Goal: Task Accomplishment & Management: Manage account settings

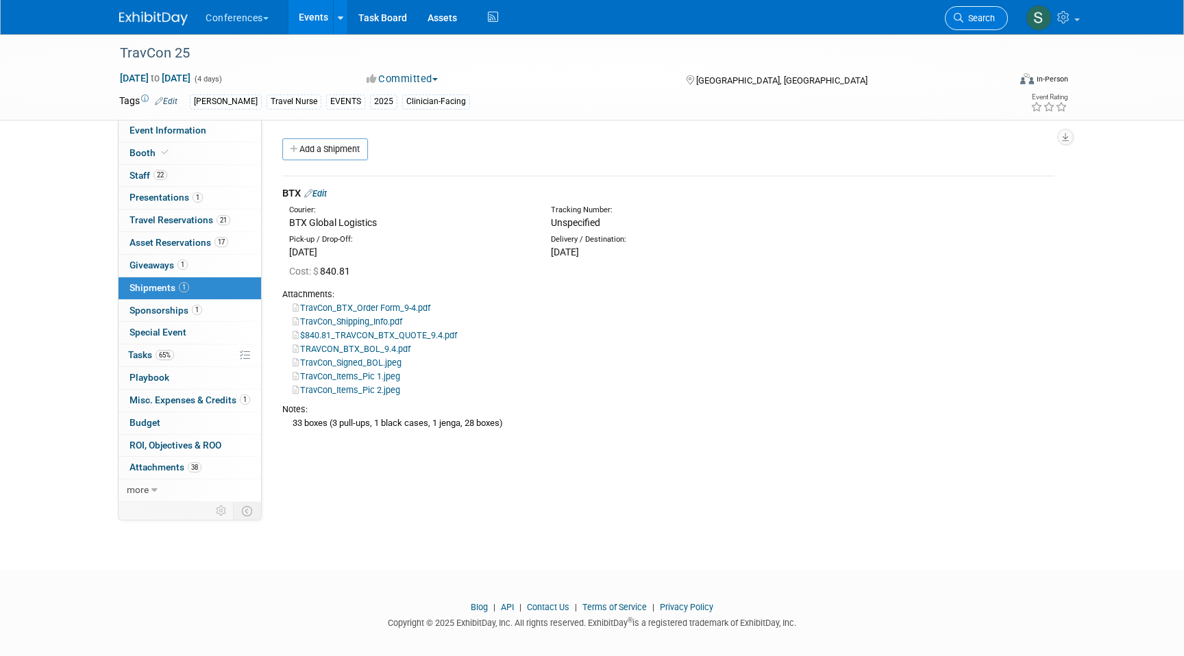
click at [966, 20] on span "Search" at bounding box center [979, 18] width 32 height 10
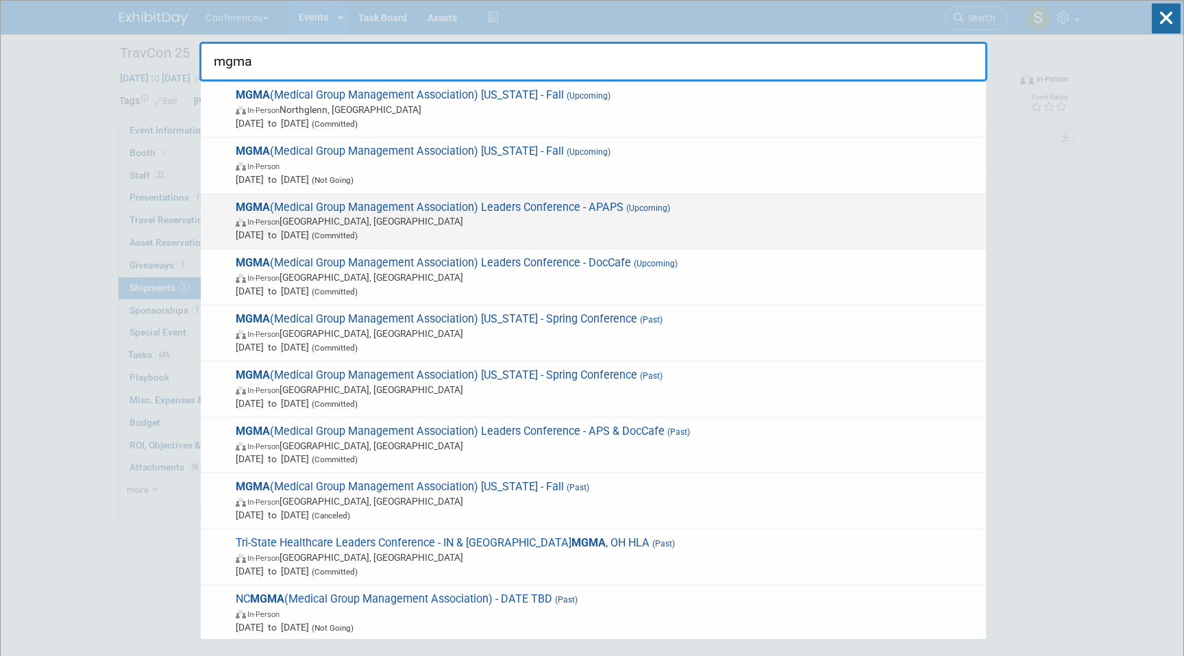
type input "mgma"
click at [548, 219] on span "In-Person Orlando, FL" at bounding box center [607, 221] width 743 height 14
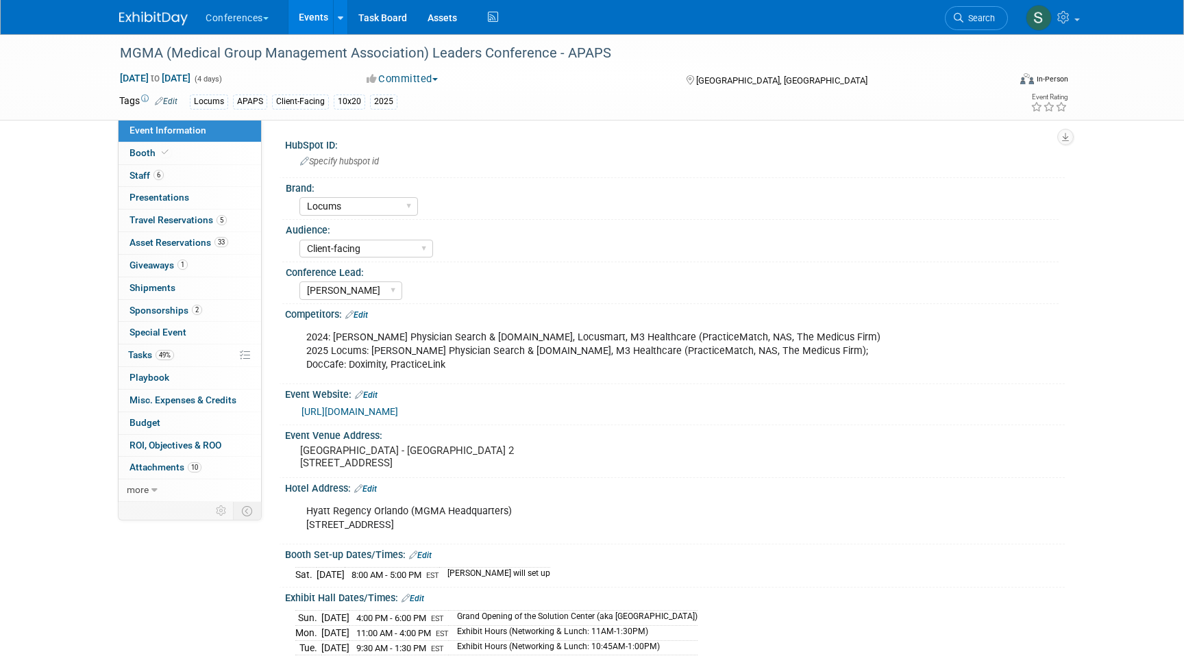
select select "Locums"
select select "Client-facing"
select select "[PERSON_NAME]"
click at [207, 241] on span "Asset Reservations 33" at bounding box center [178, 242] width 99 height 11
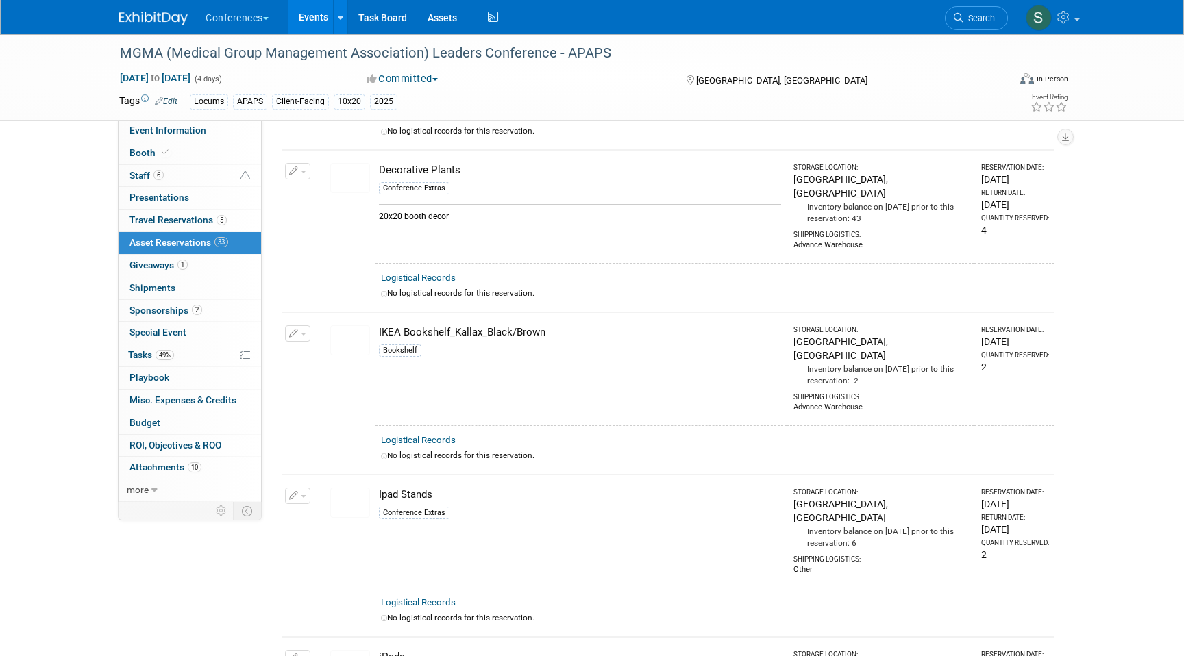
scroll to position [873, 0]
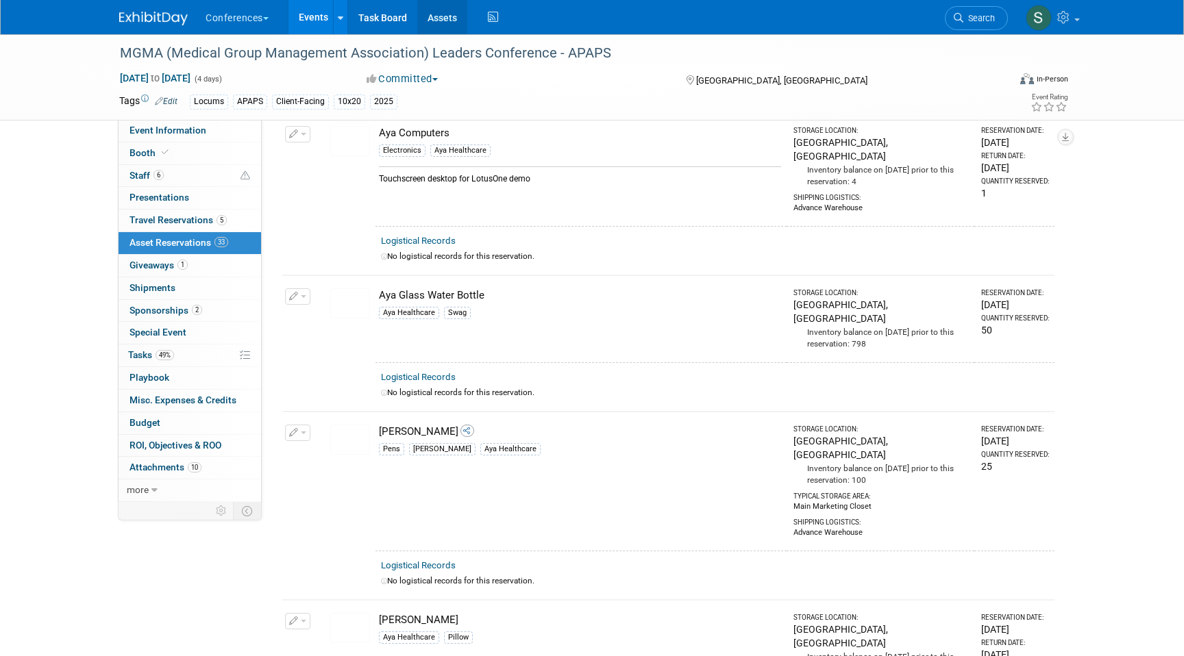
click at [462, 24] on link "Assets" at bounding box center [442, 17] width 50 height 34
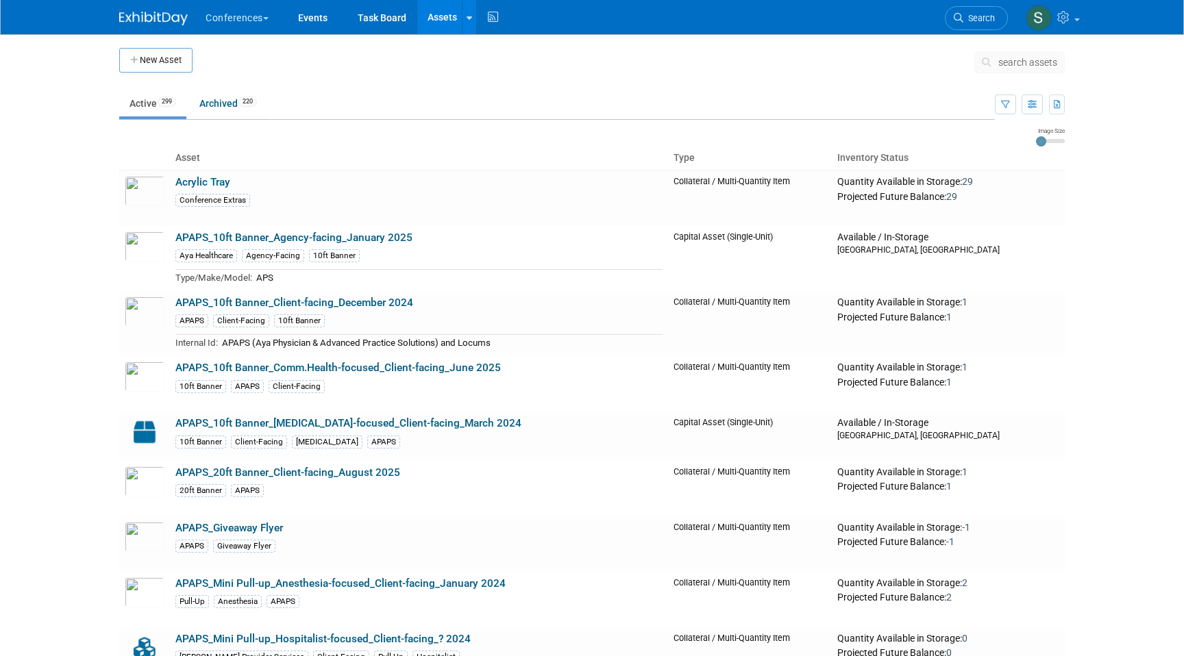
click at [1008, 66] on span "search assets" at bounding box center [1027, 62] width 59 height 11
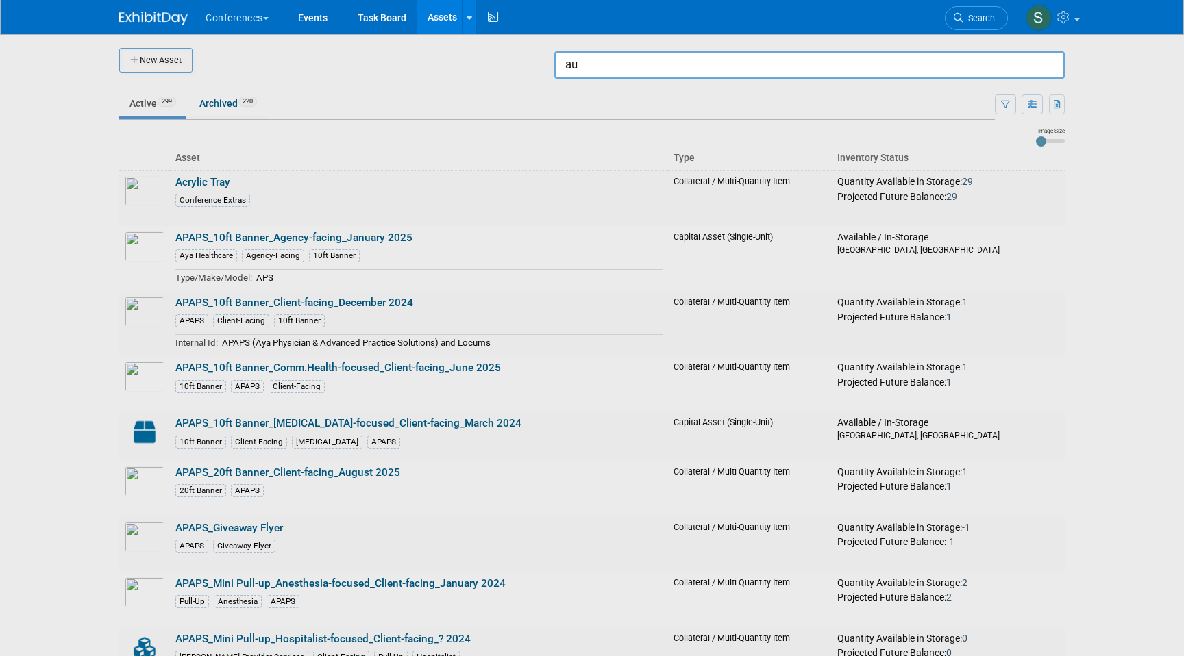
type input "a"
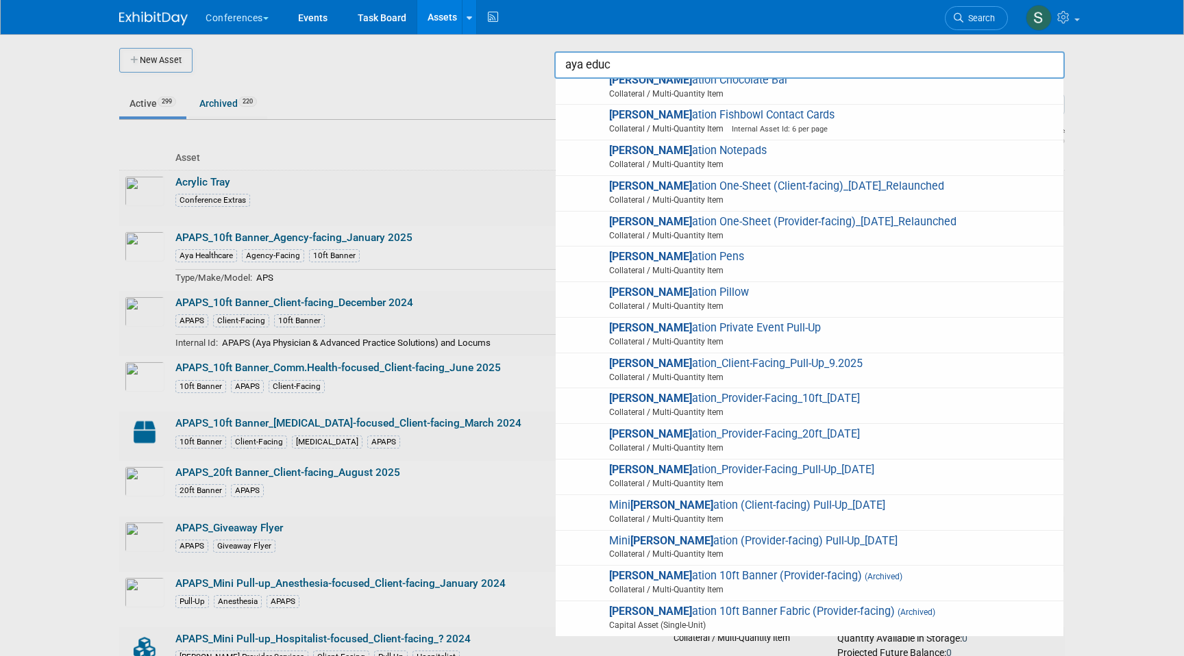
scroll to position [269, 0]
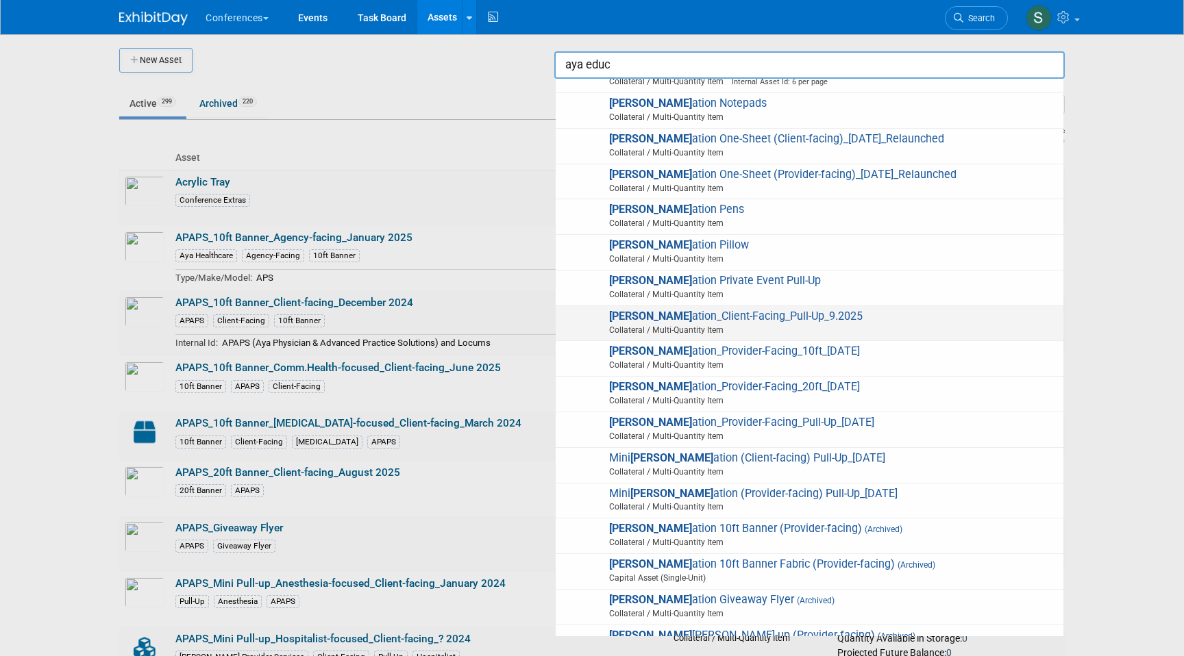
click at [773, 327] on span "Collateral / Multi-Quantity Item" at bounding box center [811, 330] width 490 height 12
type input "Aya Education_Client-Facing_Pull-Up_9.2025"
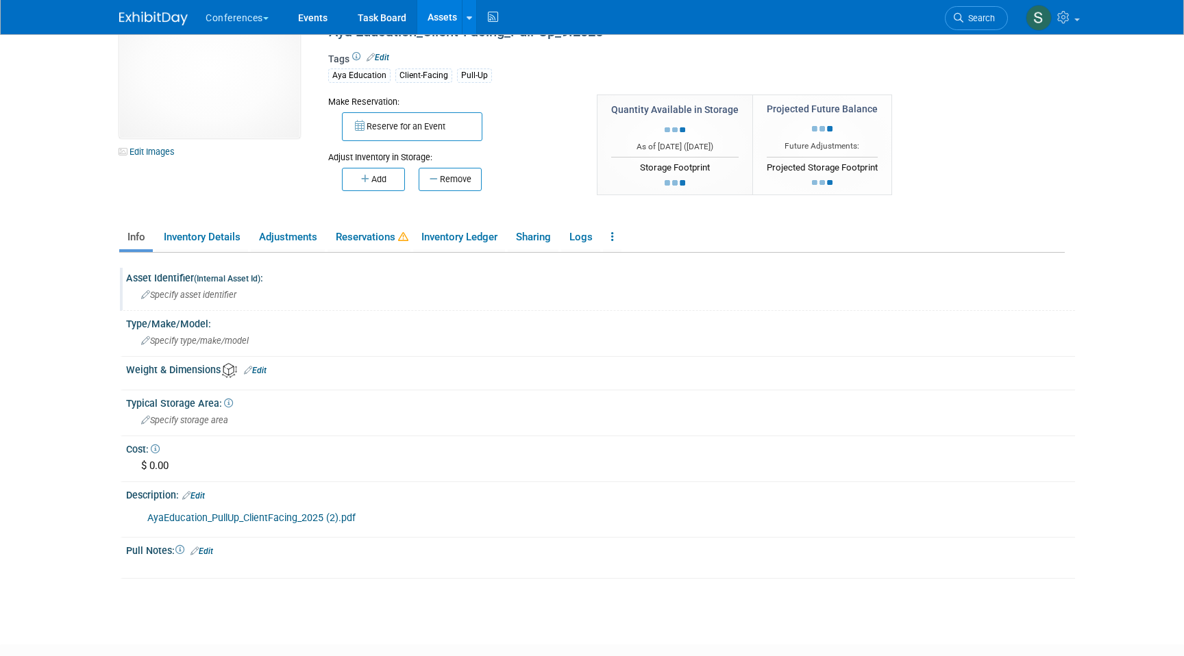
scroll to position [66, 0]
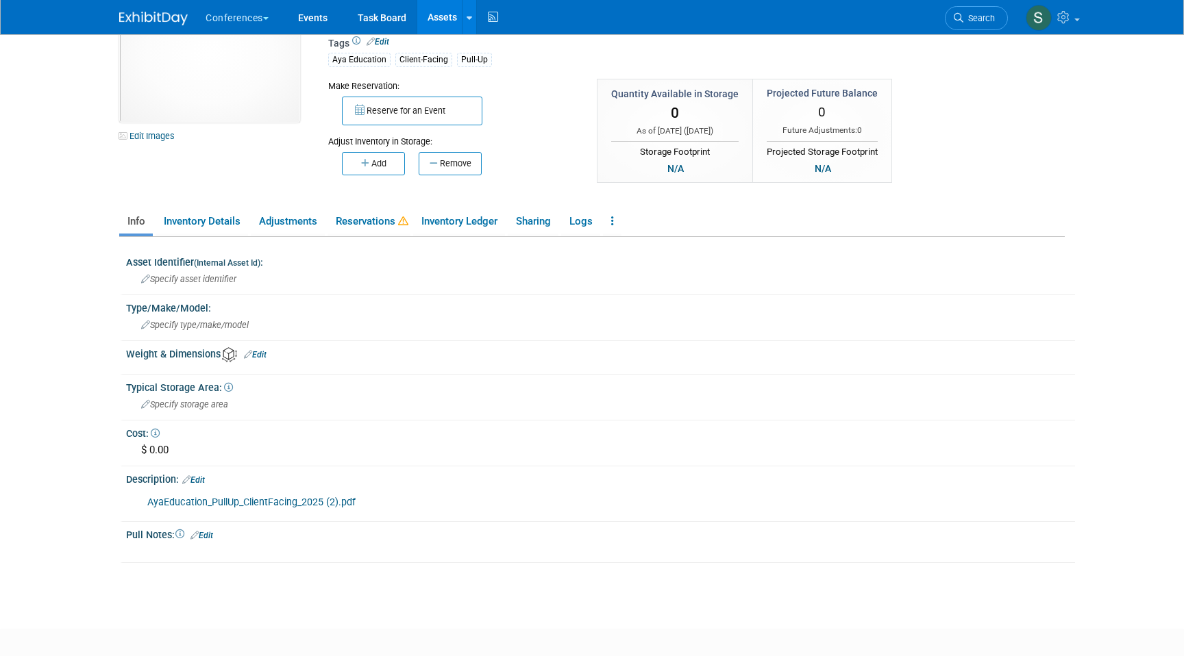
click at [200, 486] on div "AyaEducation_PullUp_ClientFacing_2025 (2).pdf X" at bounding box center [599, 489] width 932 height 7
click at [200, 477] on link "Edit" at bounding box center [193, 480] width 23 height 10
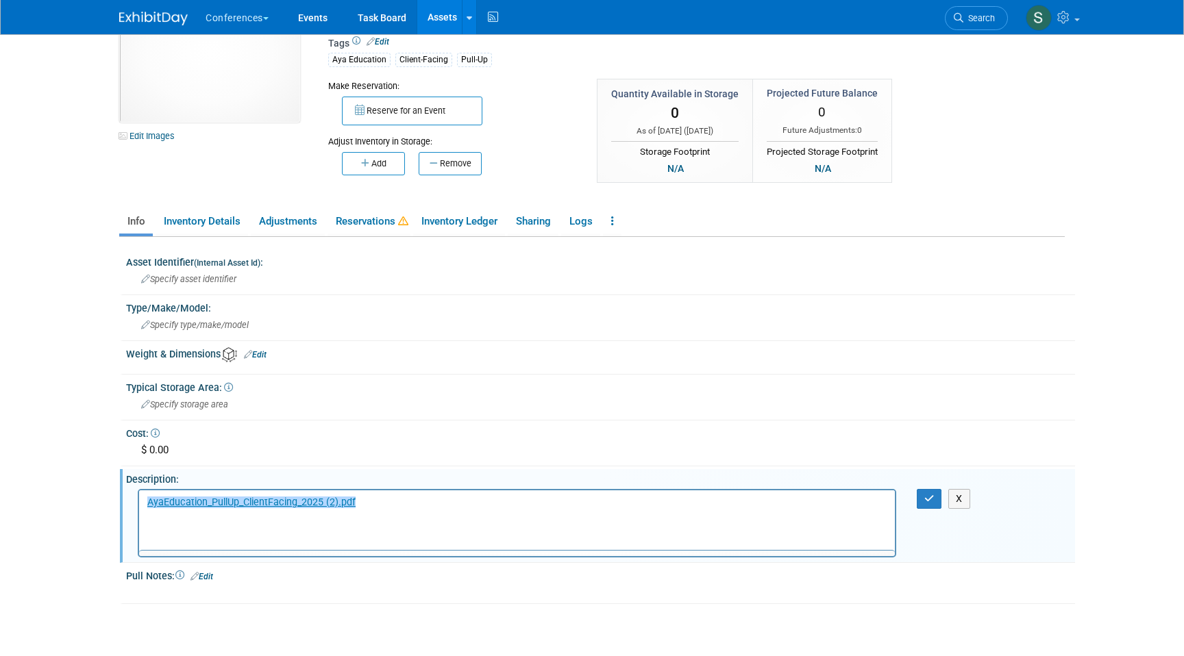
scroll to position [0, 0]
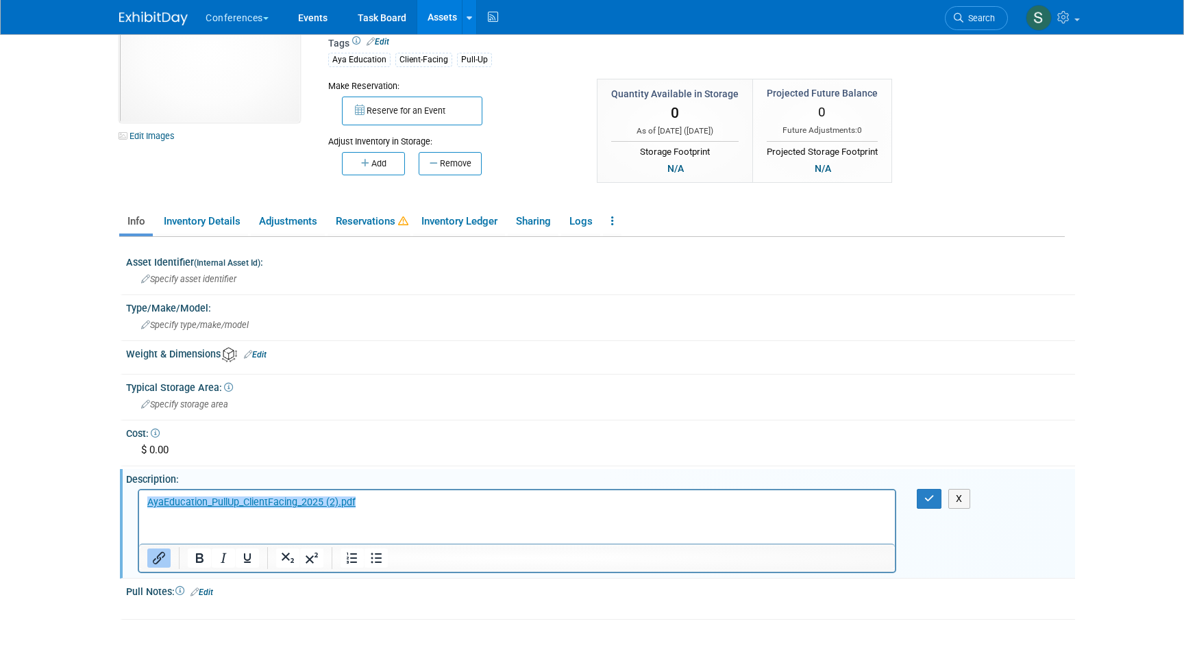
click at [390, 497] on p "﻿AyaEducation_PullUp_ClientFacing_2025 (2).pdf" at bounding box center [517, 502] width 740 height 14
click at [390, 497] on p "AyaEducation_PullUp_ClientFacing_2025 (2).pdf﻿" at bounding box center [517, 502] width 740 height 14
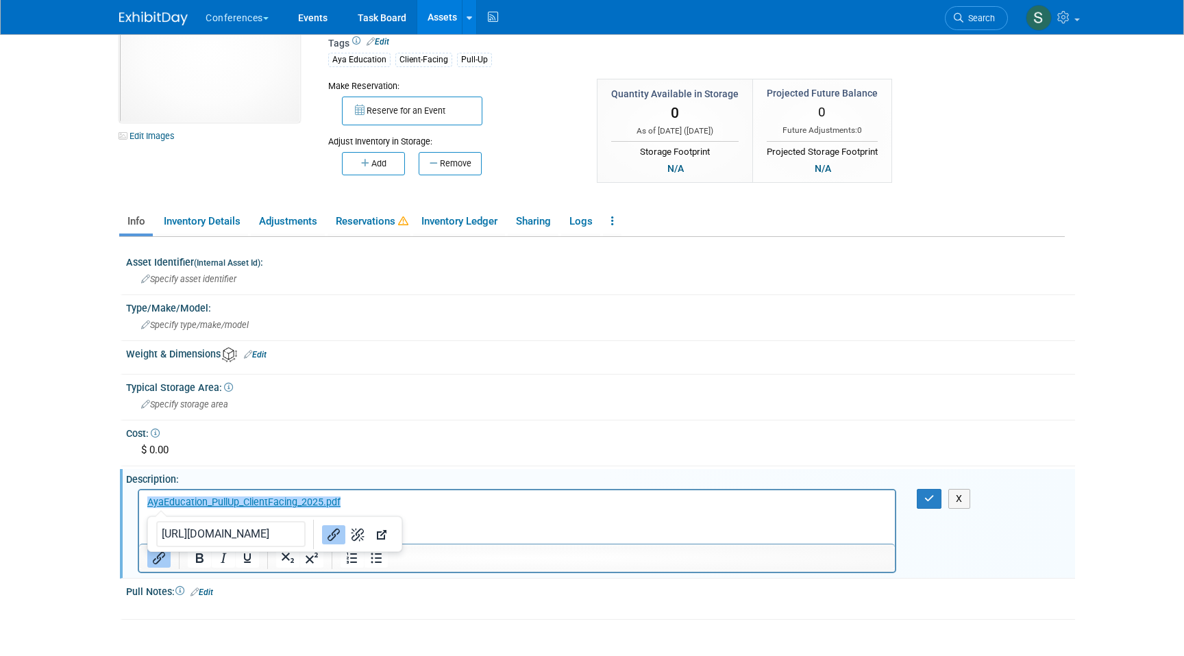
click at [469, 509] on html "﻿AyaEducation_PullUp_ClientFacing_2025.pdf" at bounding box center [517, 499] width 756 height 19
click at [929, 499] on icon "button" at bounding box center [929, 499] width 10 height 10
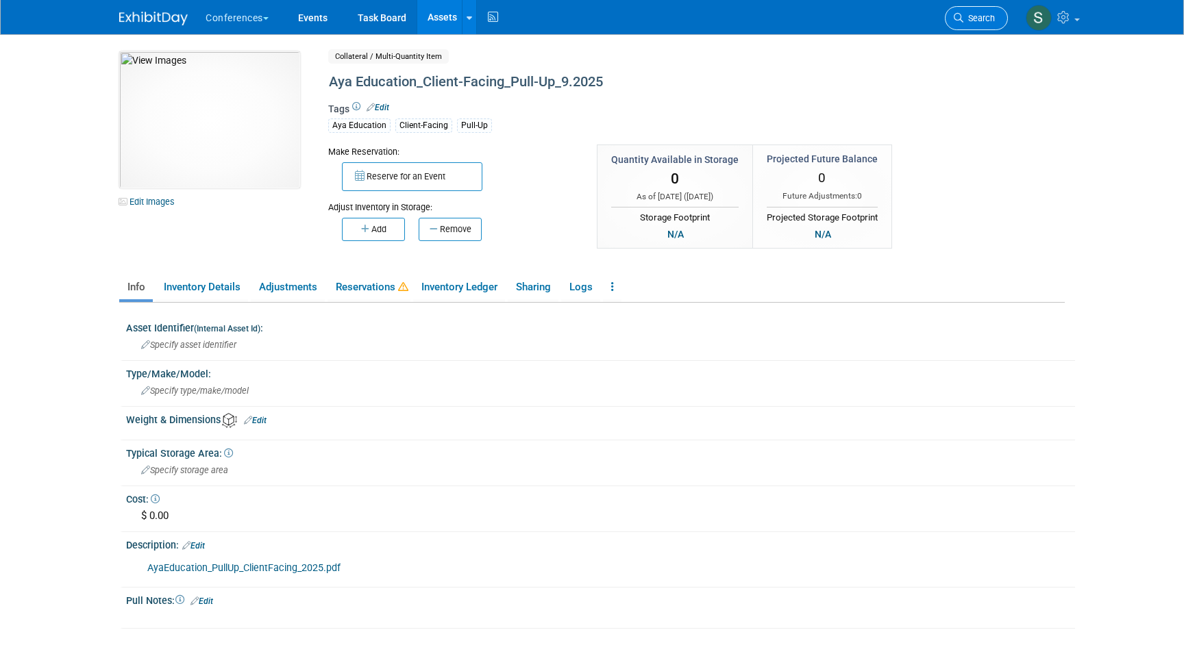
click at [949, 25] on link "Search" at bounding box center [976, 18] width 63 height 24
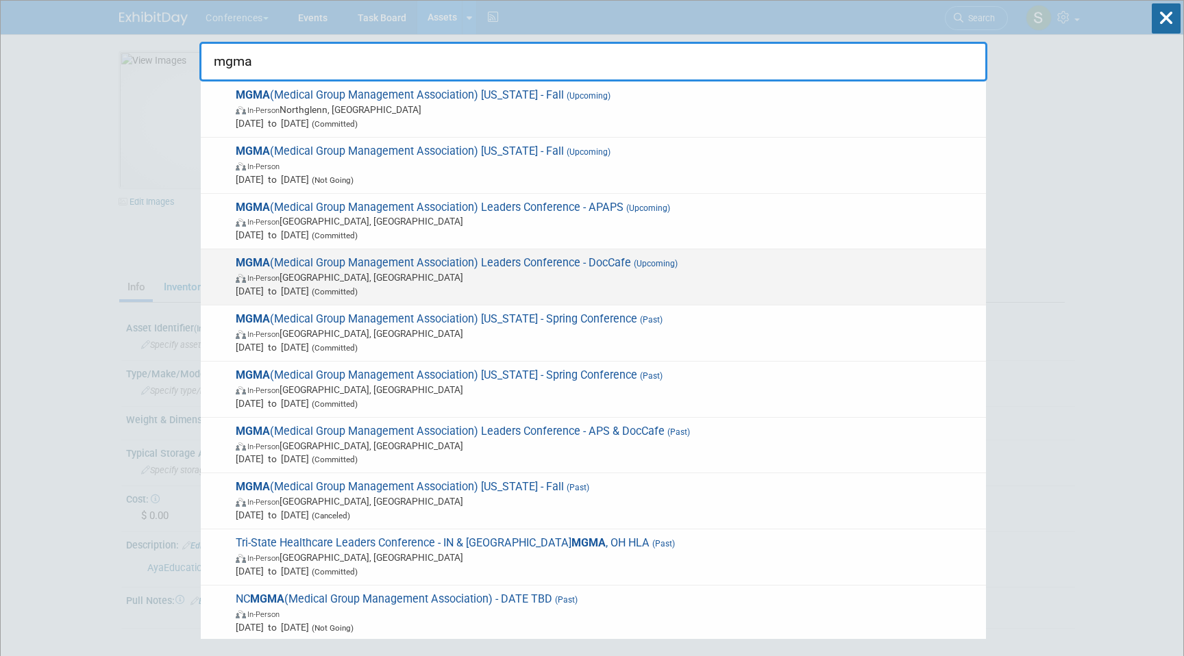
type input "mgma"
click at [673, 269] on span "(Upcoming)" at bounding box center [654, 264] width 47 height 10
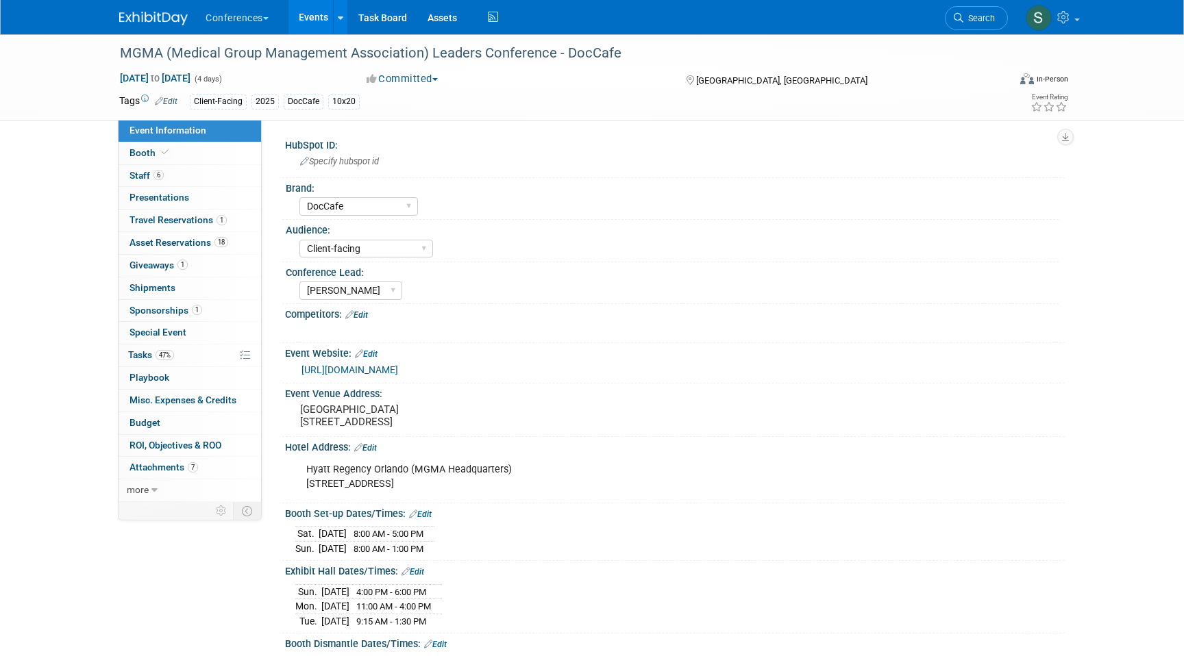
select select "DocCafe"
select select "Client-facing"
select select "[PERSON_NAME]"
click at [212, 177] on link "6 Staff 6" at bounding box center [189, 176] width 142 height 22
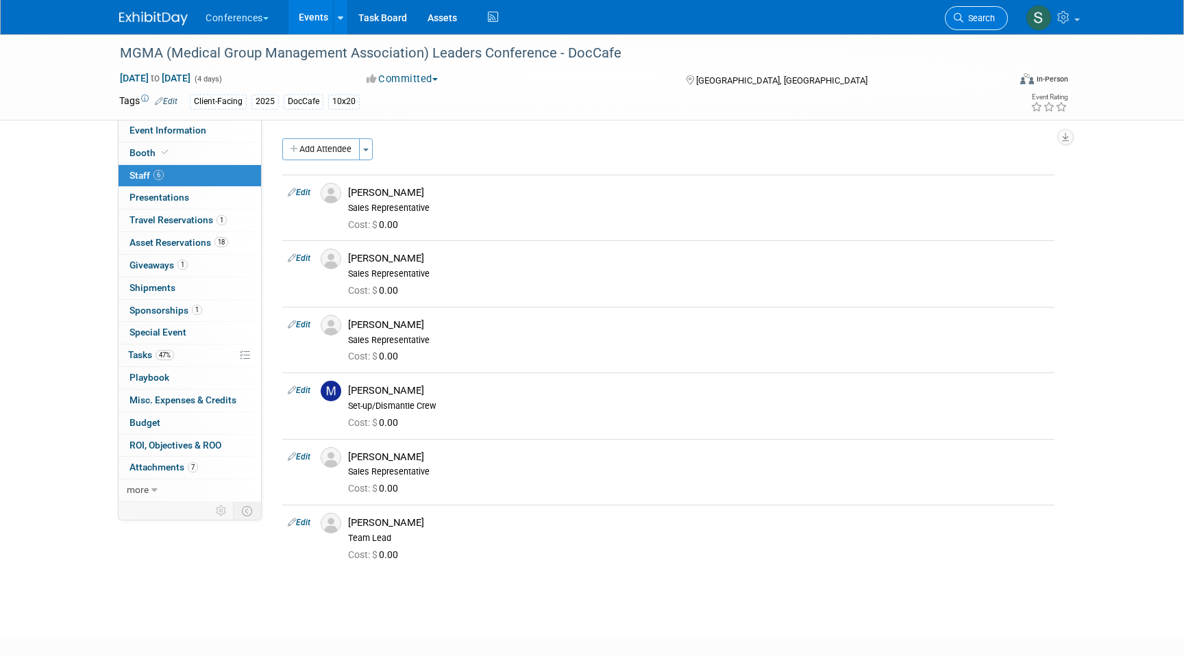
click at [979, 14] on span "Search" at bounding box center [979, 18] width 32 height 10
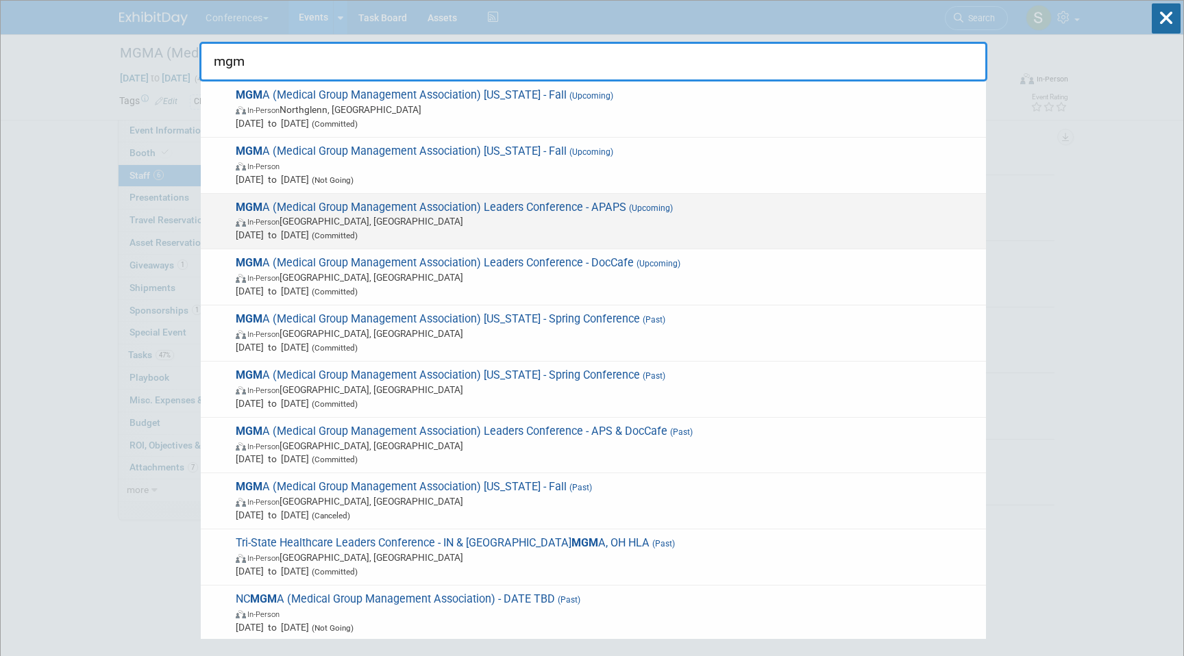
type input "mgm"
click at [562, 209] on span "MGM A (Medical Group Management Association) Leaders Conference - APAPS (Upcomi…" at bounding box center [605, 222] width 747 height 42
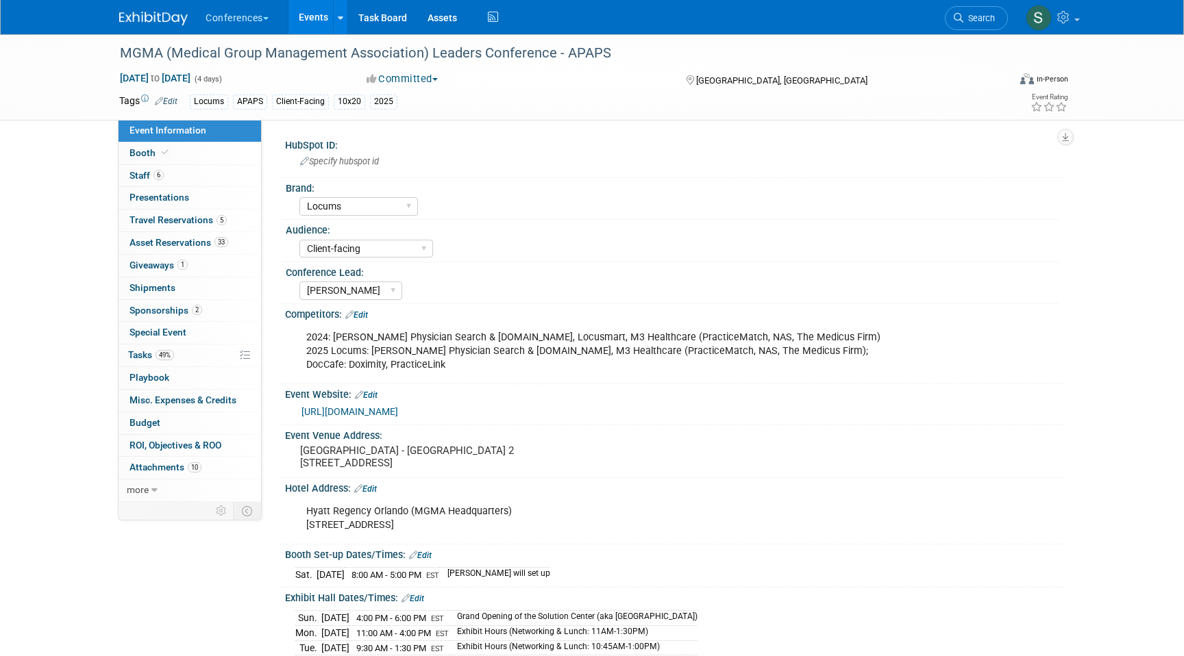
select select "Locums"
select select "Client-facing"
select select "Mel"
click at [200, 179] on link "6 Staff 6" at bounding box center [189, 176] width 142 height 22
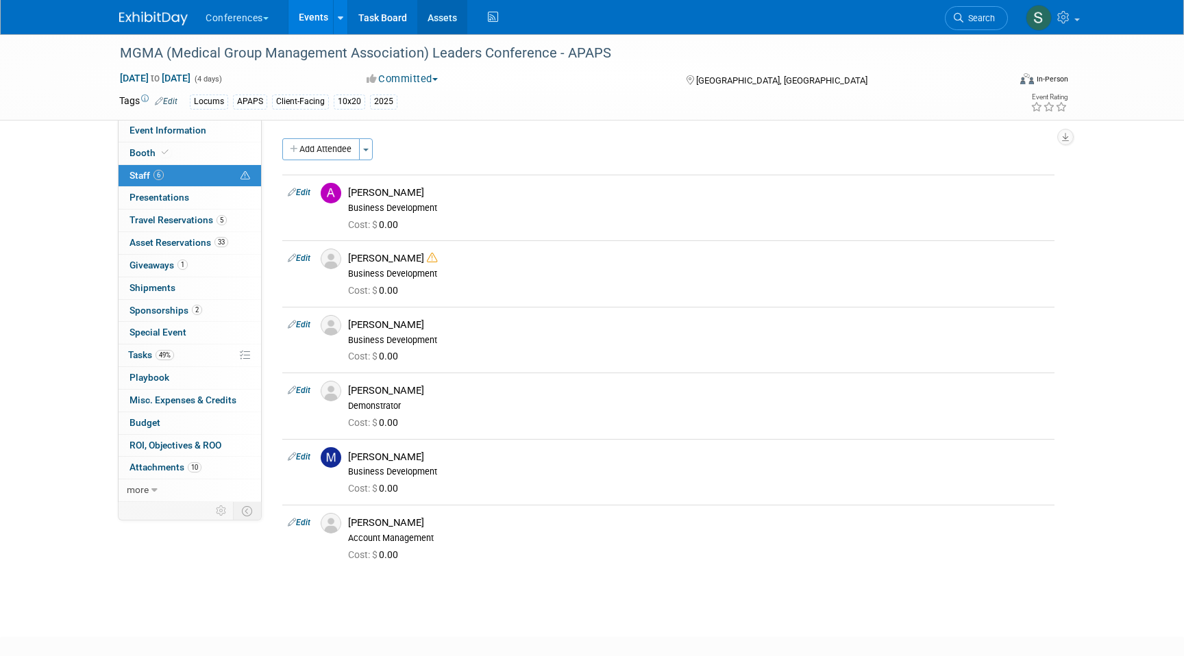
click at [452, 13] on link "Assets" at bounding box center [442, 17] width 50 height 34
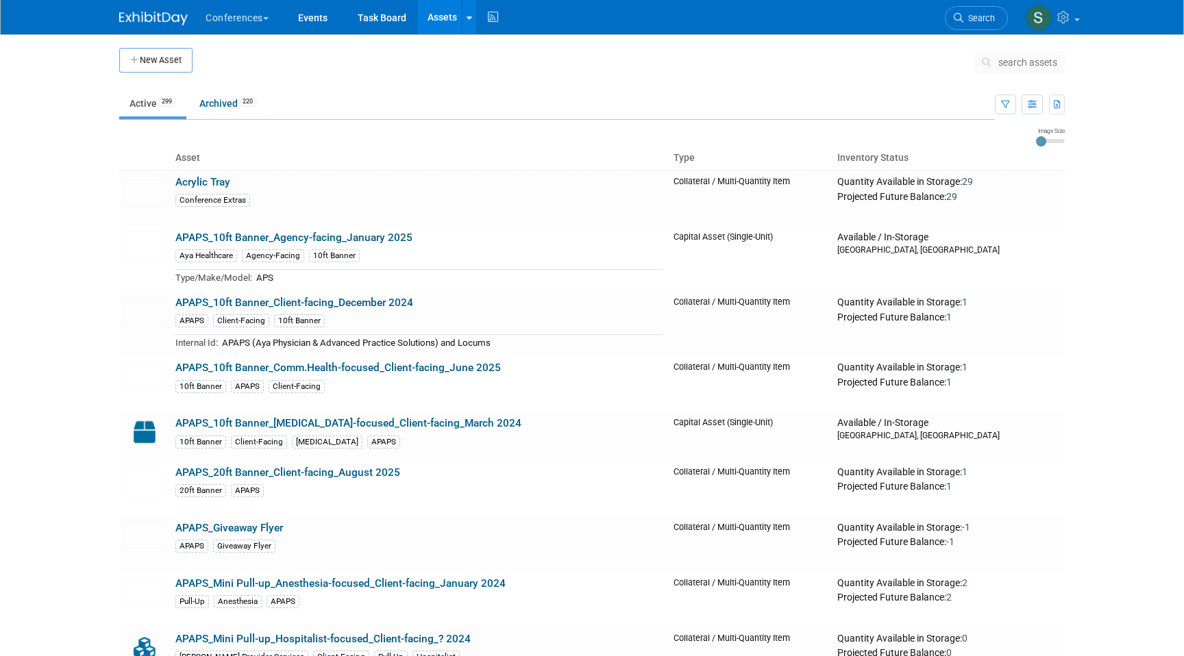
click at [1034, 58] on span "search assets" at bounding box center [1027, 62] width 59 height 11
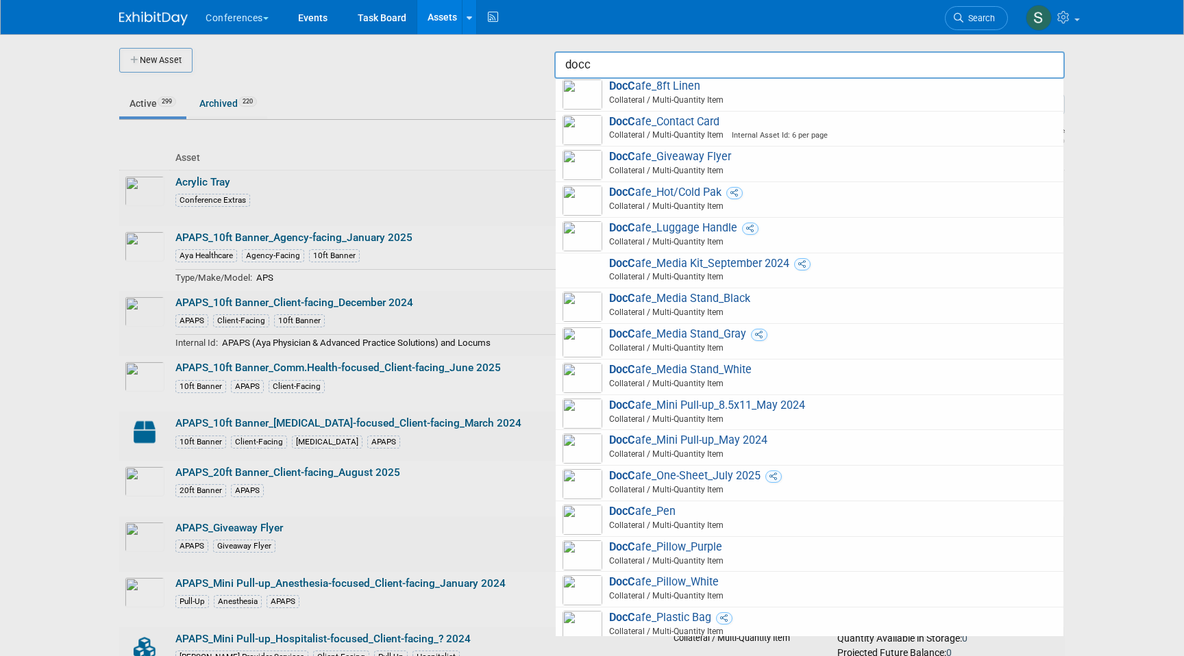
scroll to position [218, 0]
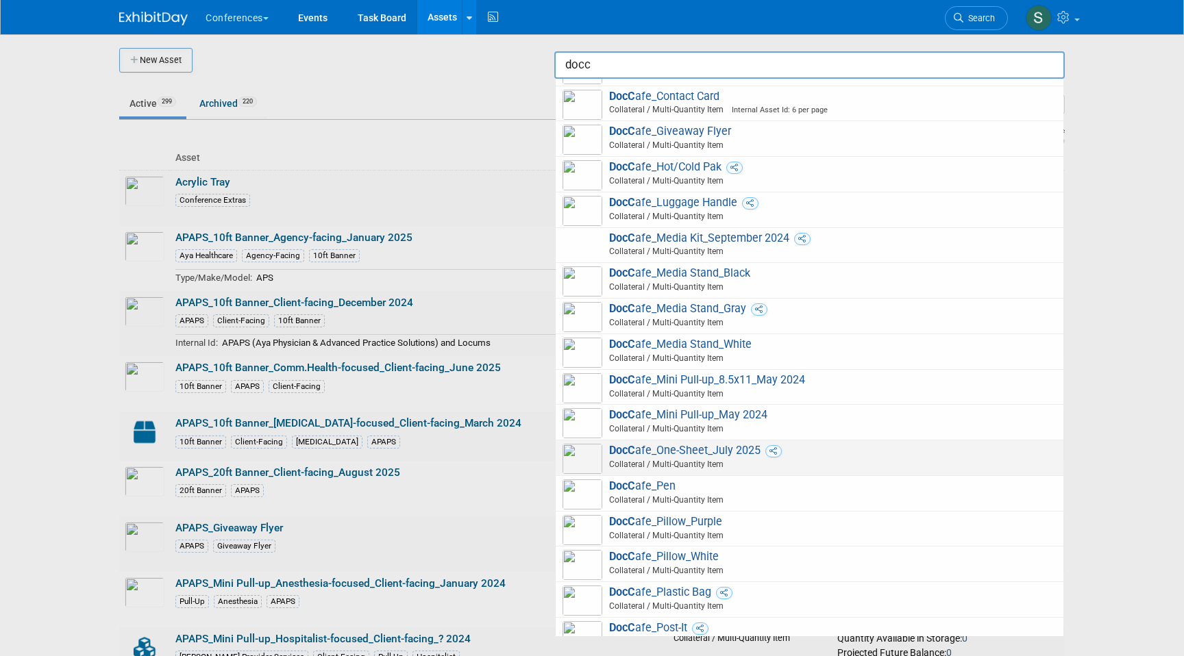
click at [691, 449] on span "DocC afe_One-Sheet_July 2025 Collateral / Multi-Quantity Item" at bounding box center [809, 458] width 494 height 28
type input "DocCafe_One-Sheet_July 2025"
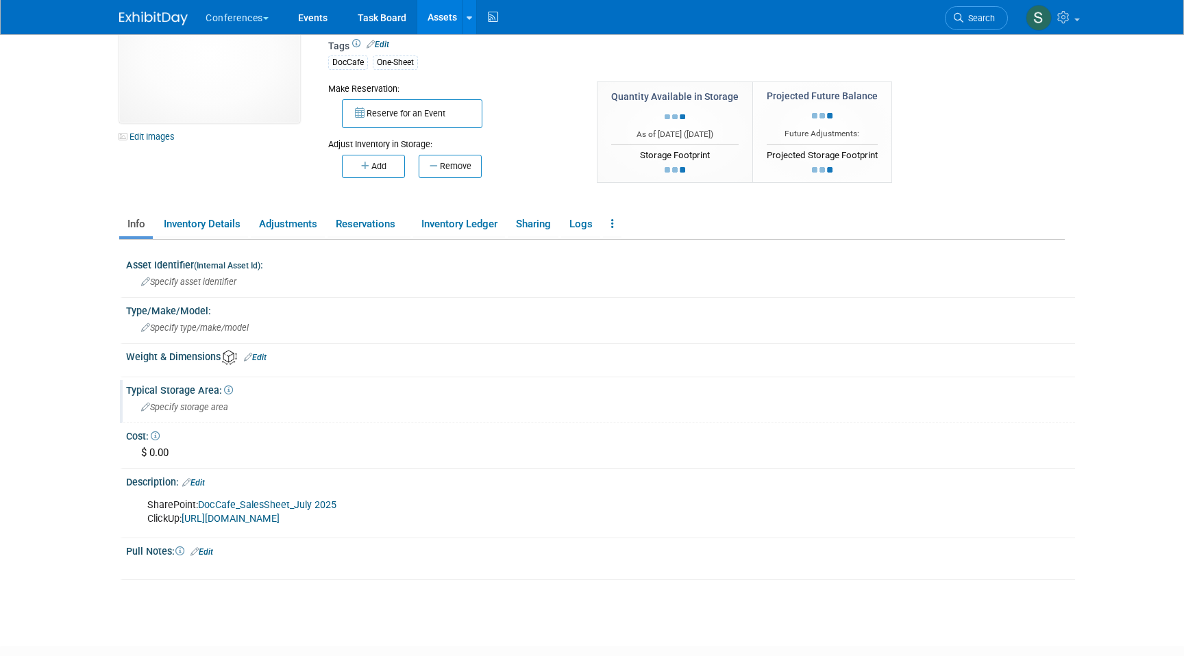
scroll to position [73, 0]
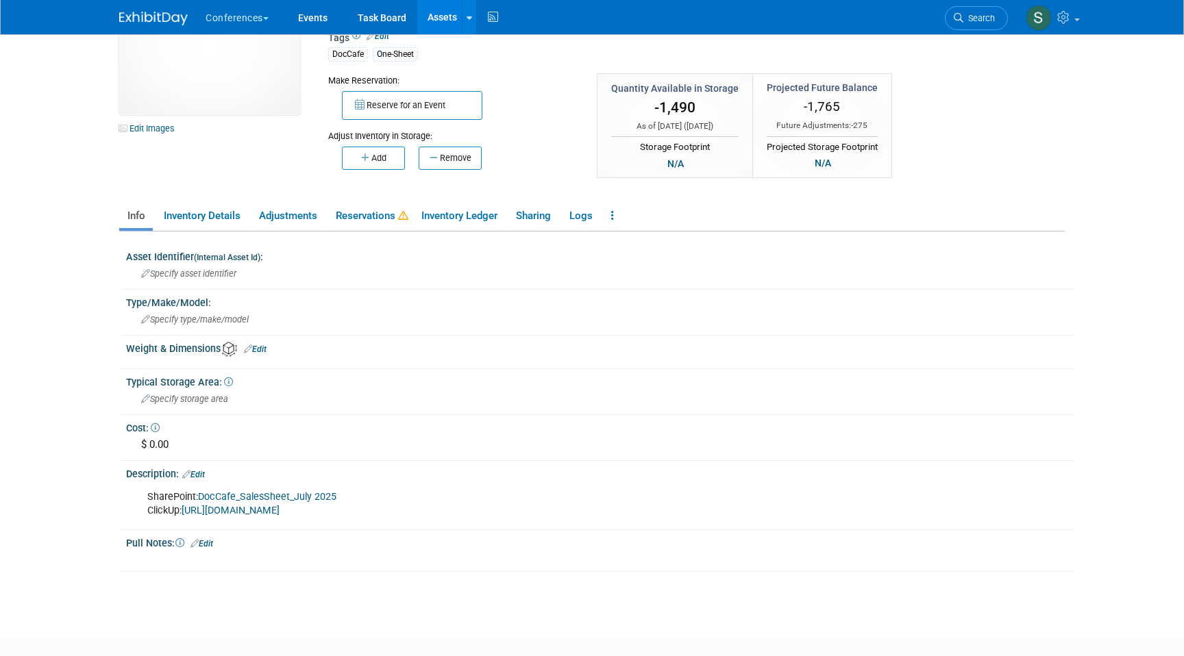
click at [235, 495] on link "DocCafe_SalesSheet_July 2025" at bounding box center [267, 497] width 138 height 12
click at [444, 19] on link "Assets" at bounding box center [442, 17] width 50 height 34
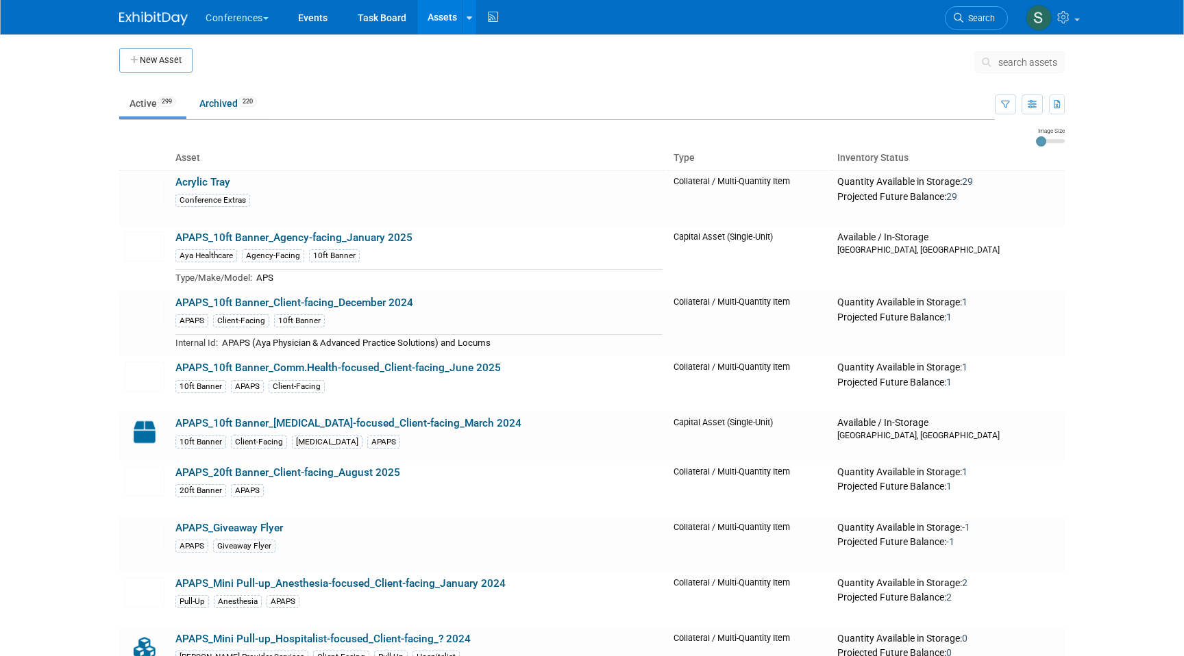
click at [1011, 63] on span "search assets" at bounding box center [1027, 62] width 59 height 11
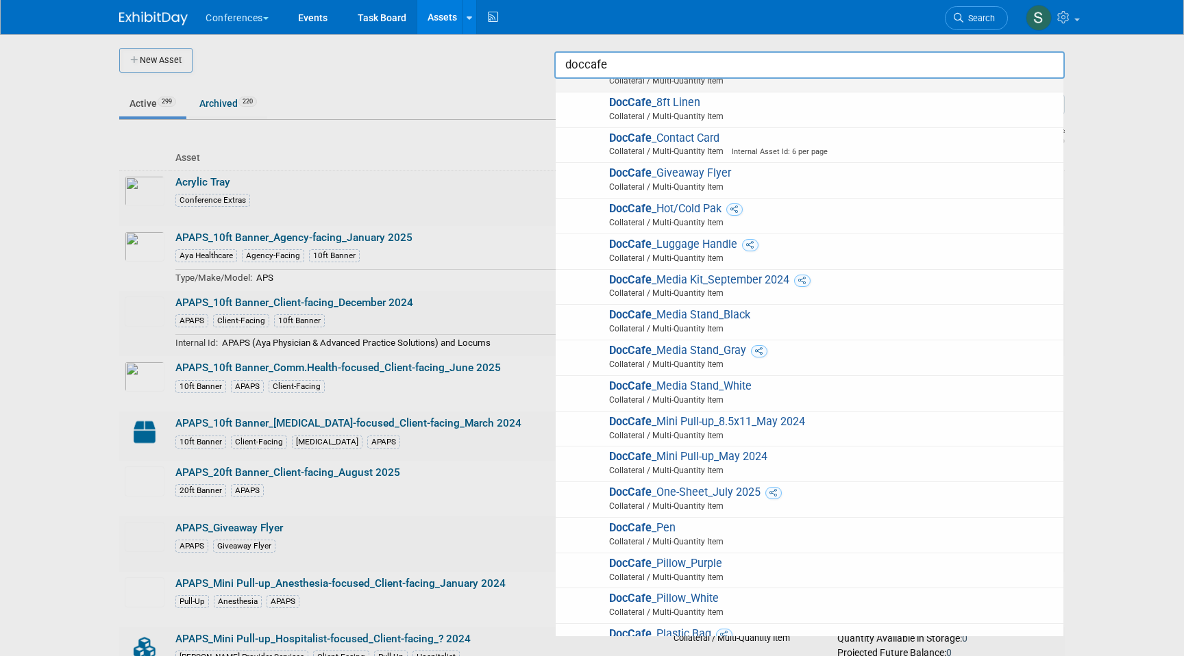
scroll to position [178, 0]
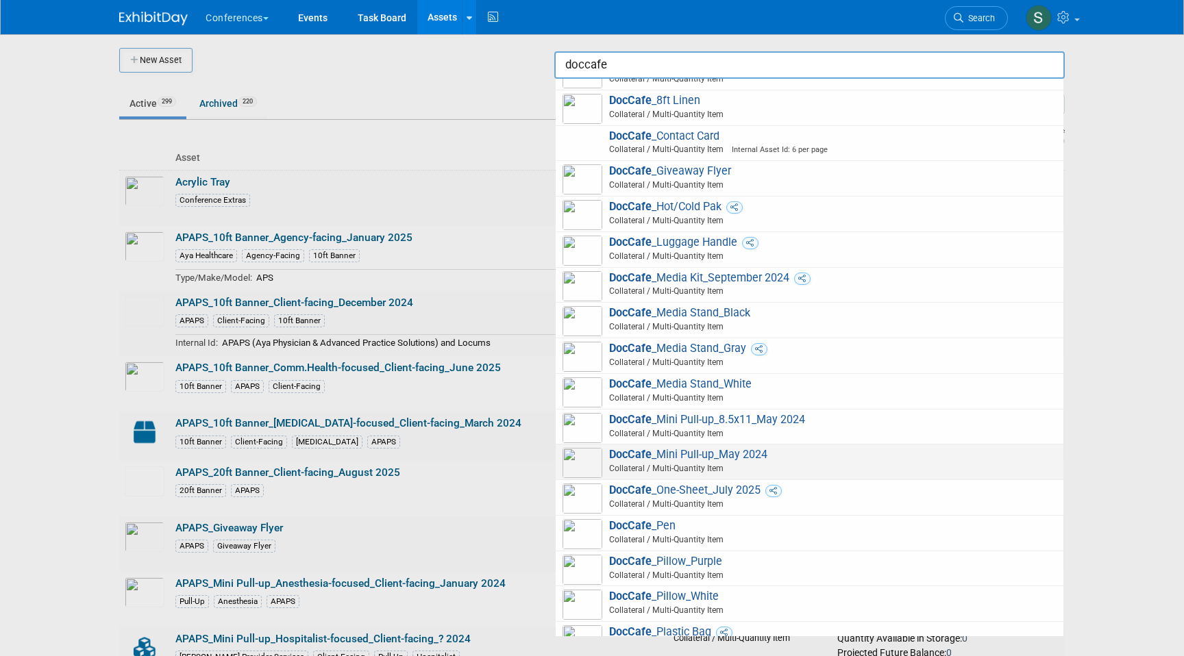
click at [773, 462] on span "Collateral / Multi-Quantity Item" at bounding box center [811, 468] width 490 height 12
type input "DocCafe_Mini Pull-up_May 2024"
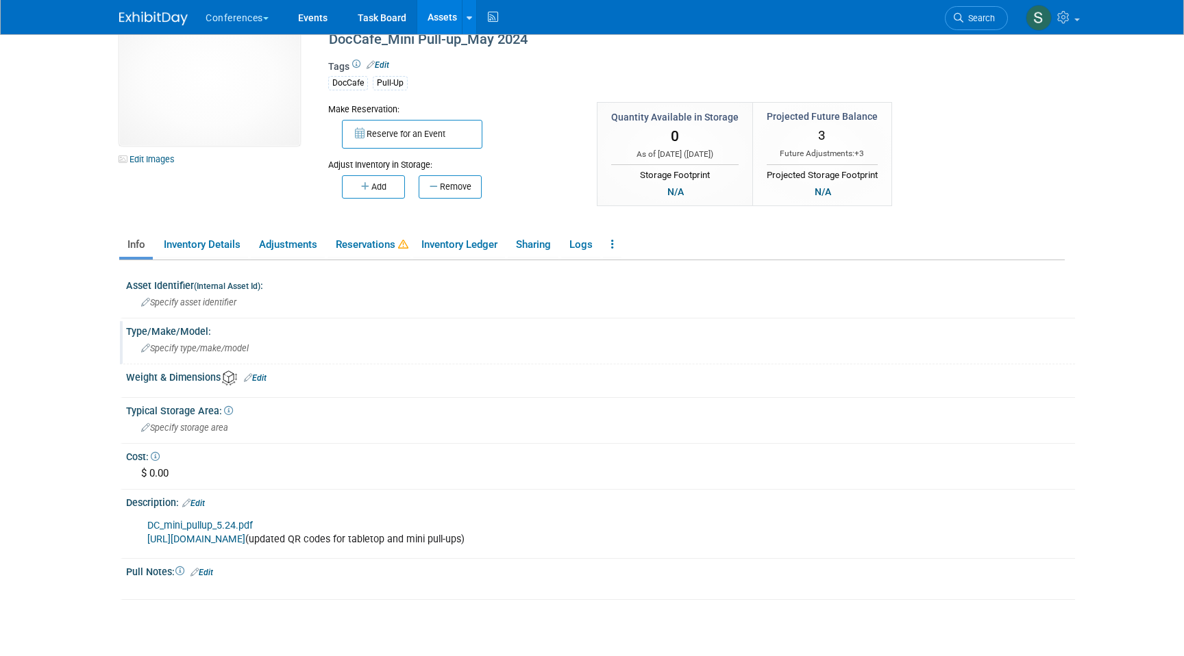
scroll to position [19, 0]
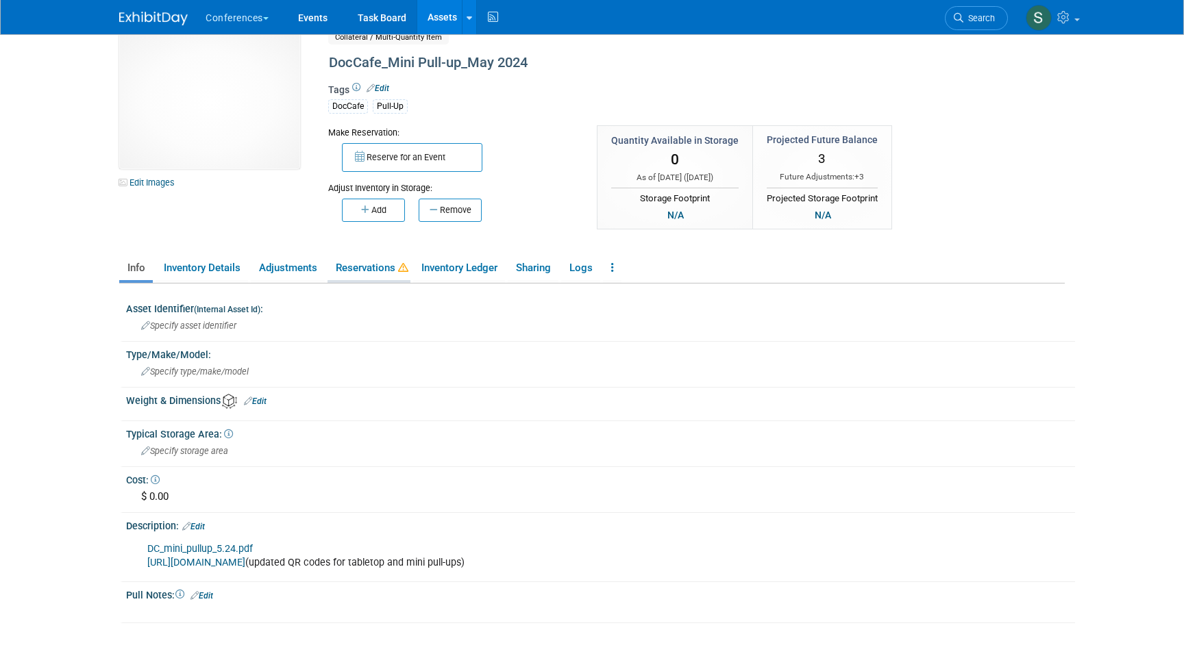
click at [390, 275] on link "Reservations" at bounding box center [368, 268] width 83 height 24
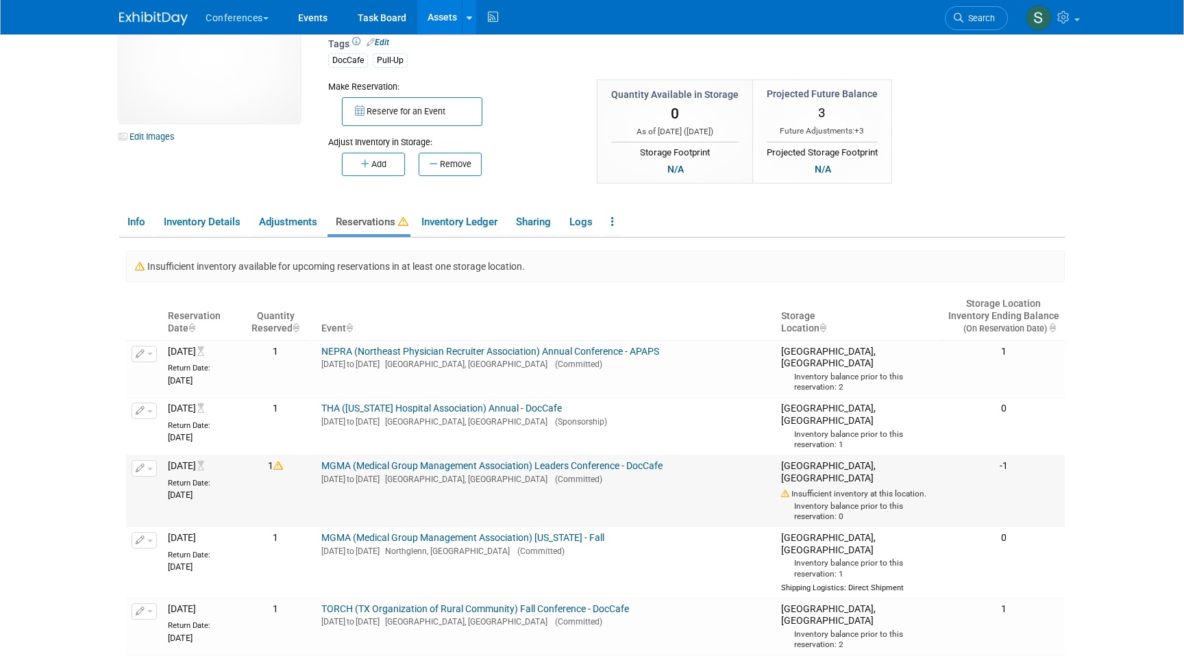
scroll to position [0, 0]
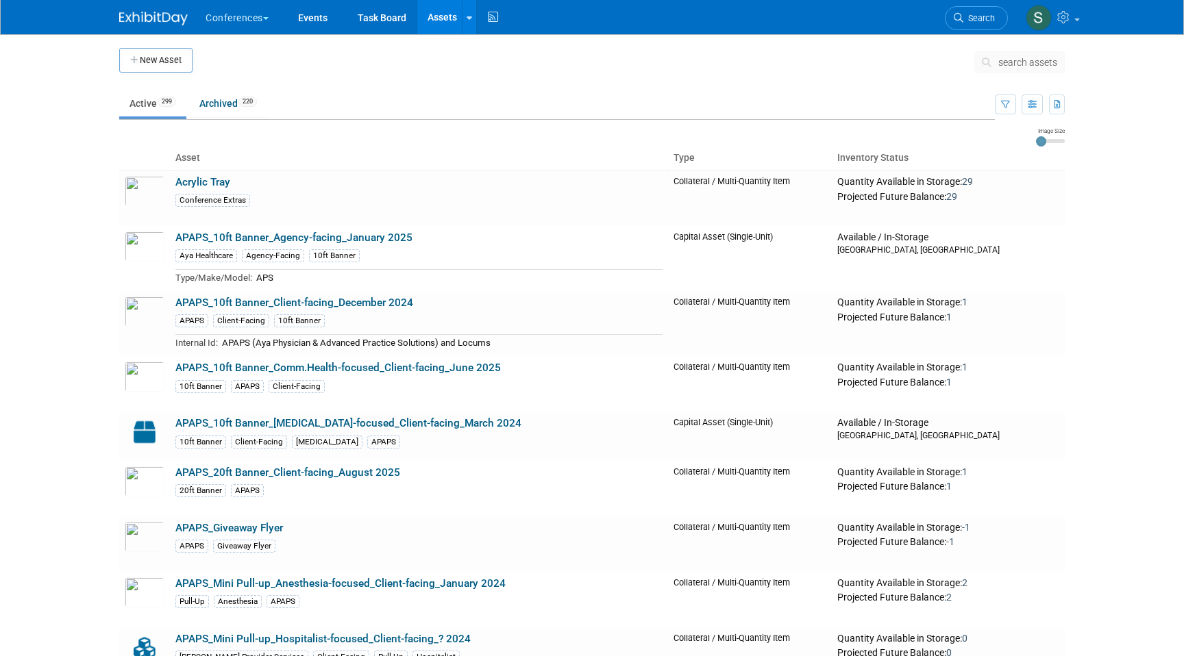
click at [1016, 63] on span "search assets" at bounding box center [1027, 62] width 59 height 11
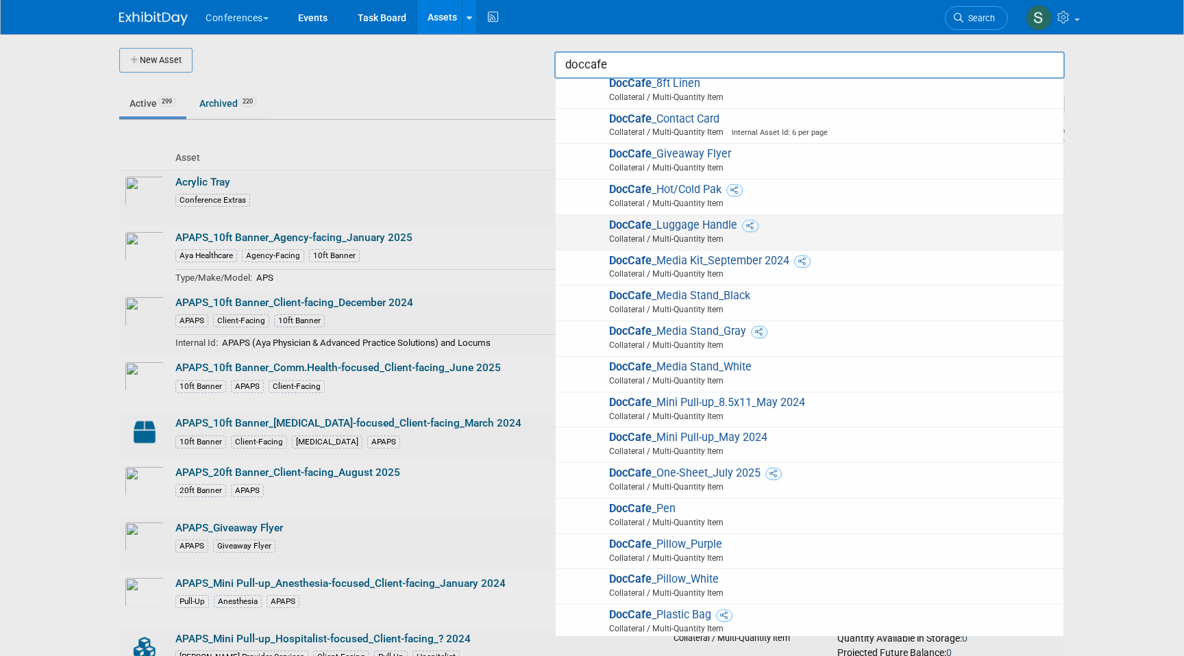
scroll to position [196, 0]
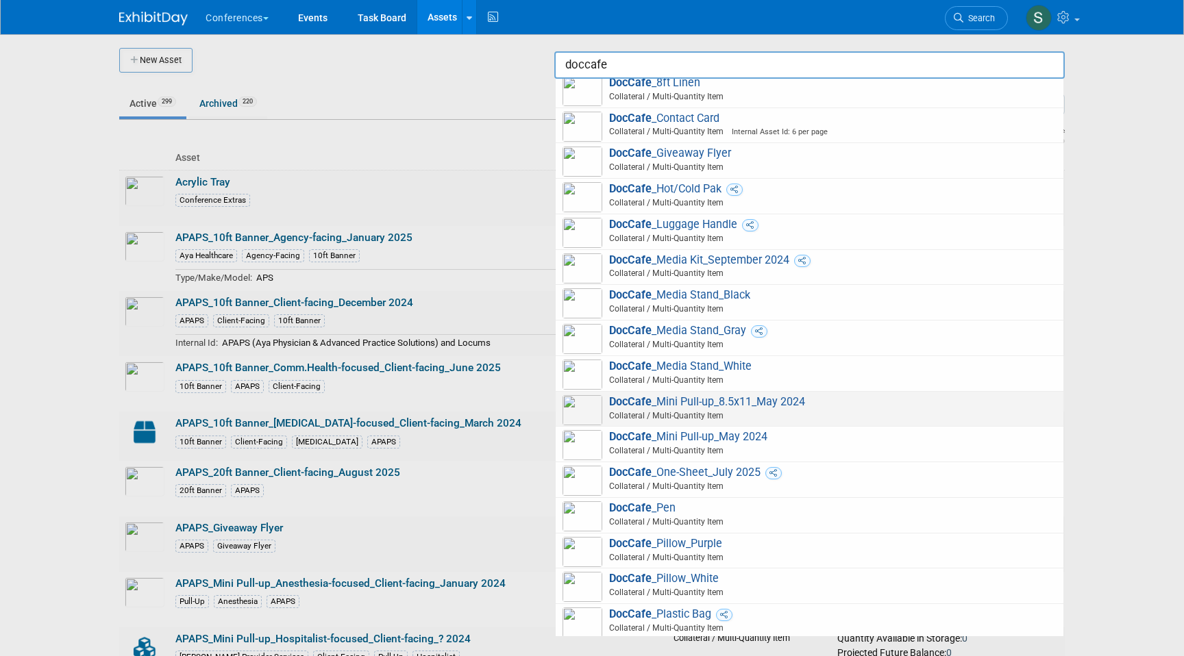
click at [739, 412] on span "Collateral / Multi-Quantity Item" at bounding box center [811, 416] width 490 height 12
type input "DocCafe_Mini Pull-up_8.5x11_May 2024"
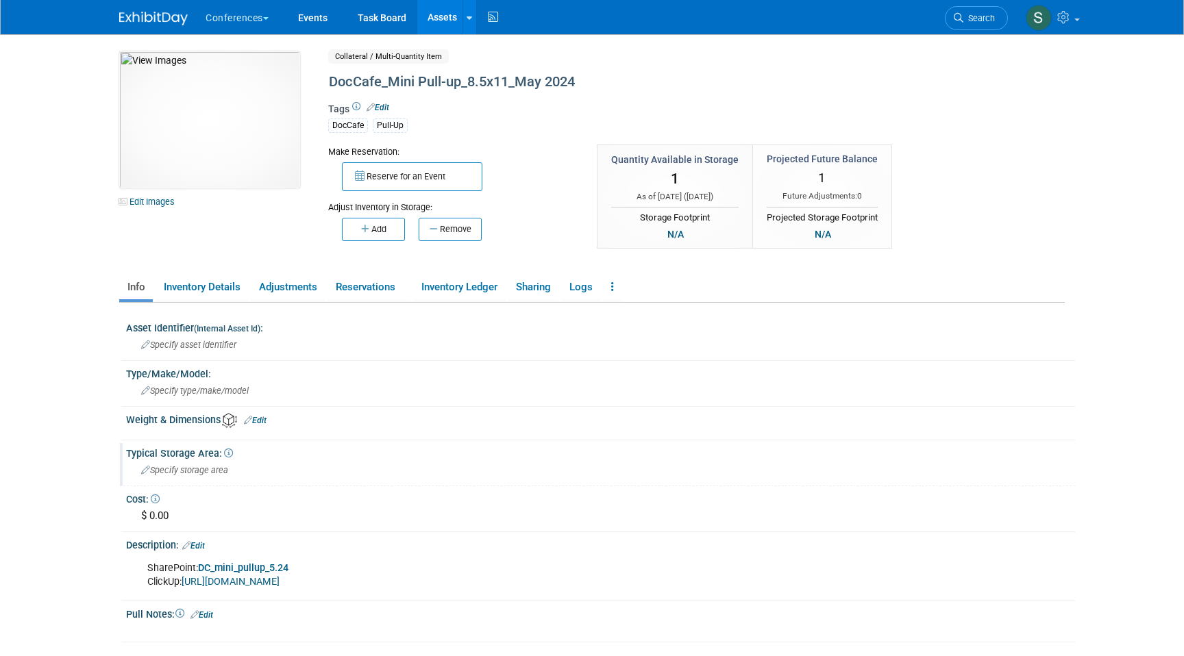
scroll to position [23, 0]
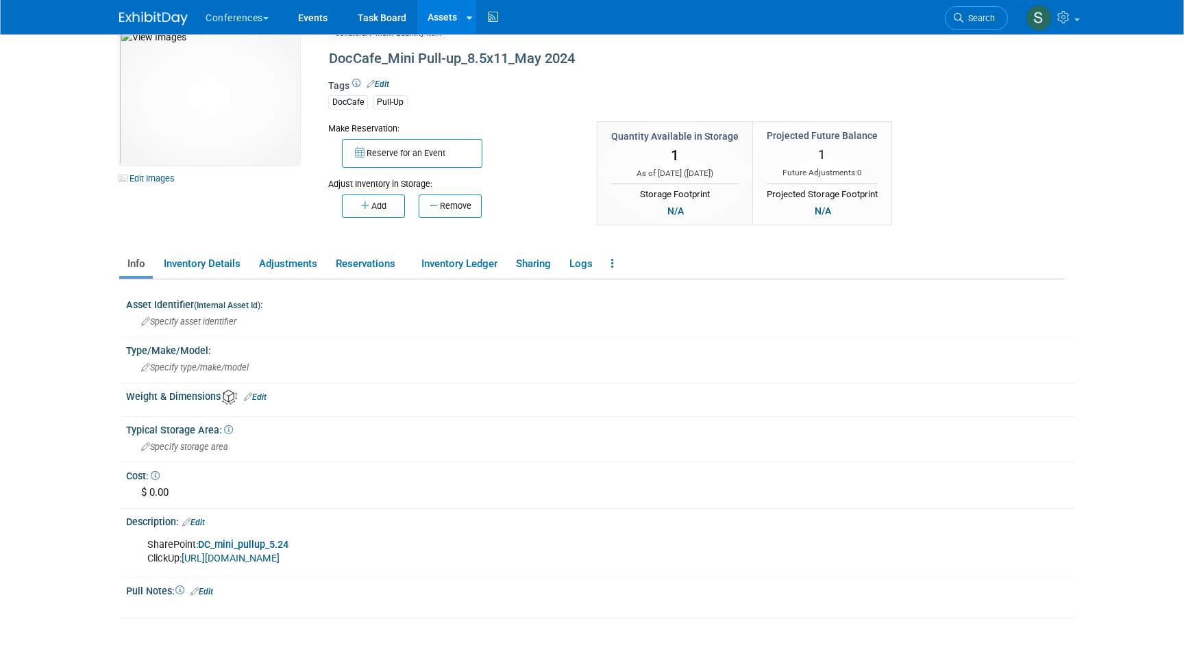
click at [261, 544] on link "DC_mini_pullup_5.24" at bounding box center [243, 545] width 90 height 12
click at [958, 20] on icon at bounding box center [958, 18] width 10 height 10
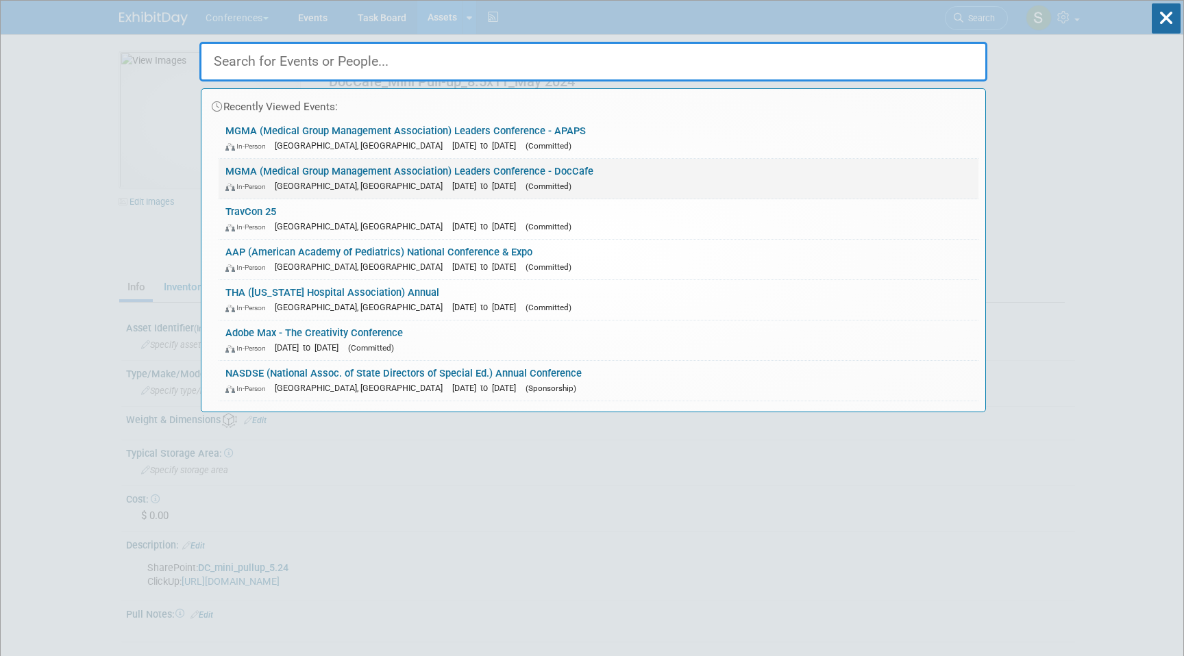
click at [462, 174] on link "MGMA (Medical Group Management Association) Leaders Conference - DocCafe In-Per…" at bounding box center [599, 179] width 760 height 40
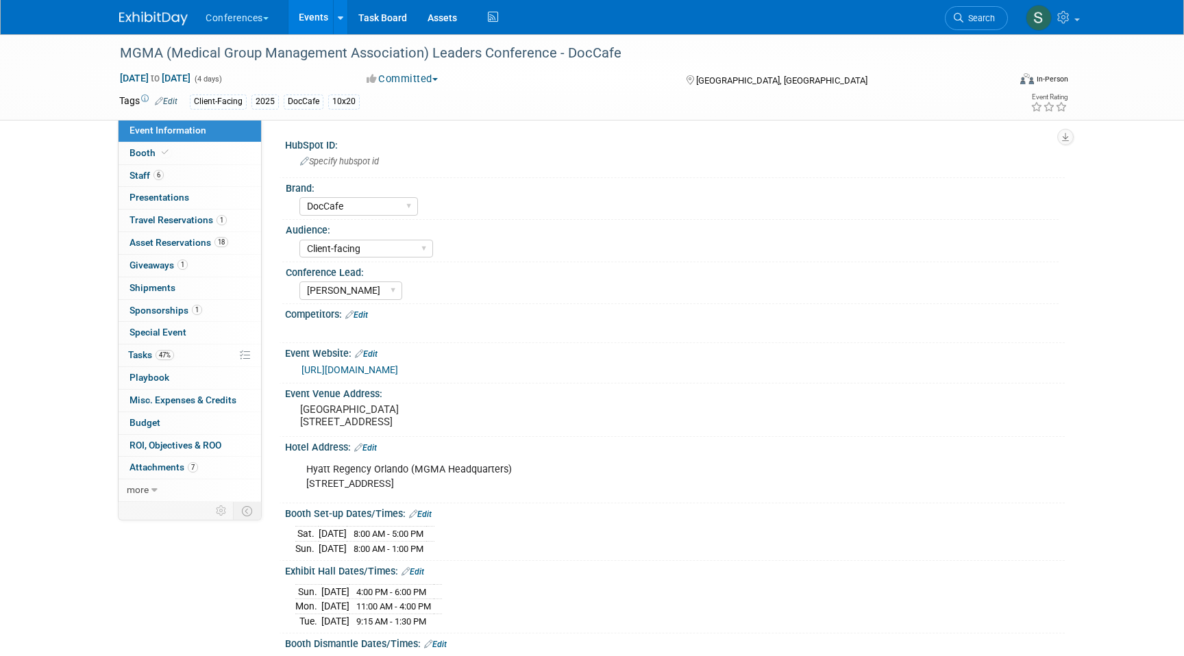
select select "DocCafe"
select select "Client-facing"
select select "[PERSON_NAME]"
click at [180, 359] on link "47% Tasks 47%" at bounding box center [189, 356] width 142 height 22
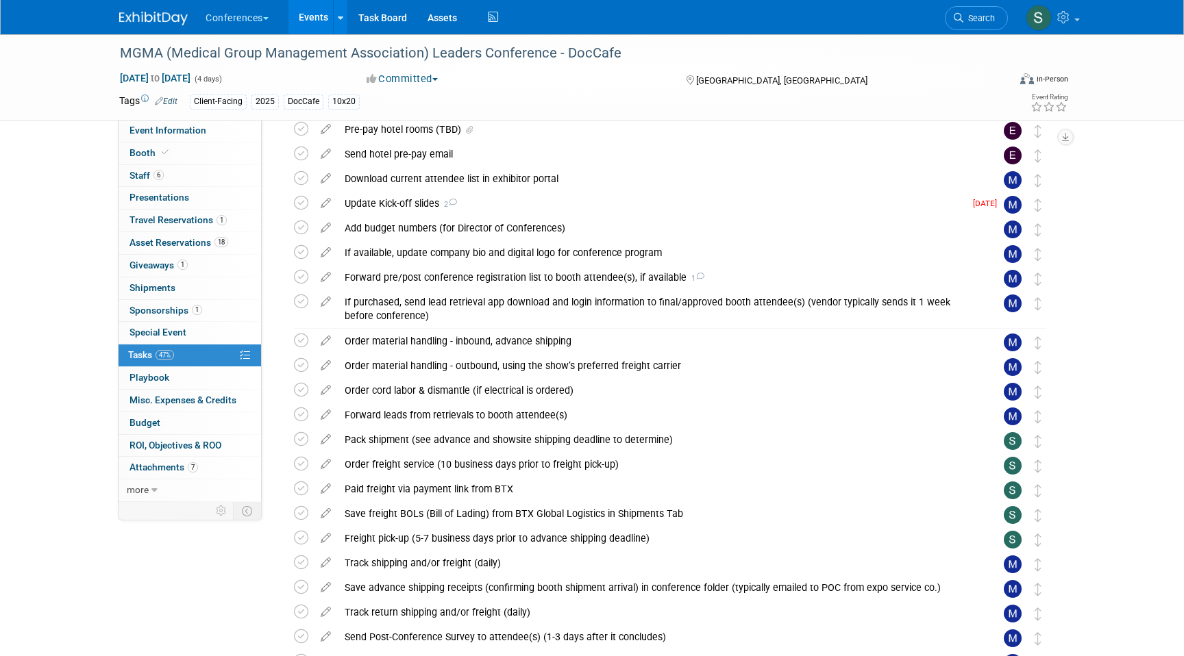
scroll to position [310, 0]
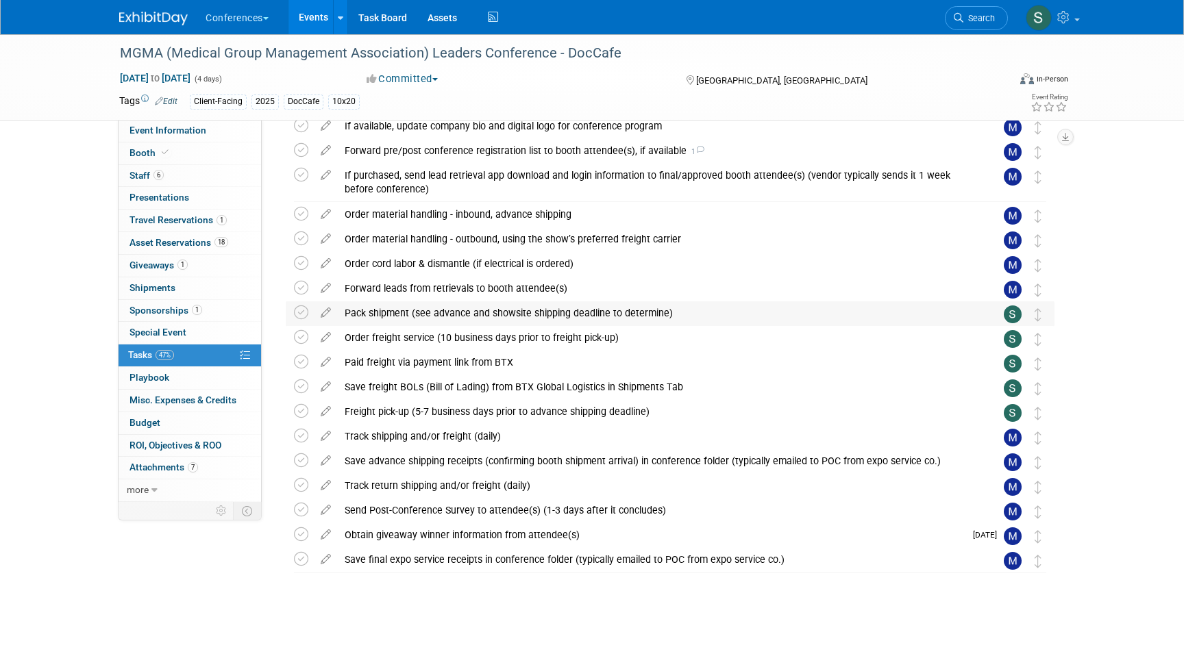
click at [375, 312] on div "Pack shipment (see advance and showsite shipping deadline to determine)" at bounding box center [657, 312] width 638 height 23
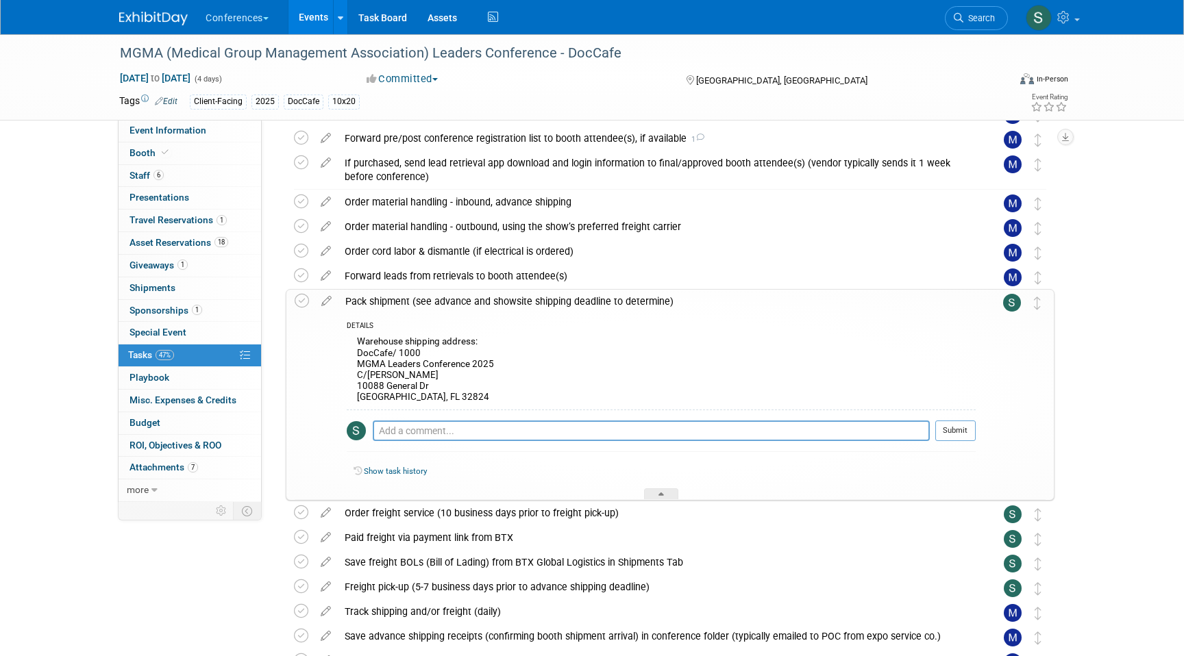
scroll to position [326, 0]
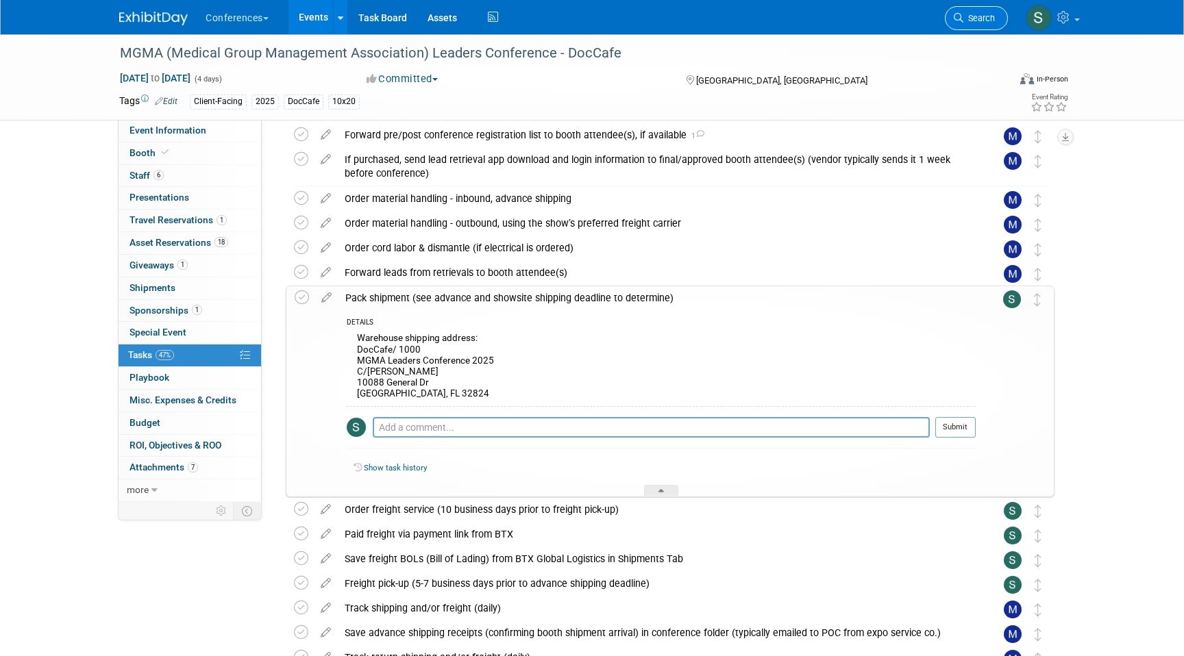
click at [969, 22] on span "Search" at bounding box center [979, 18] width 32 height 10
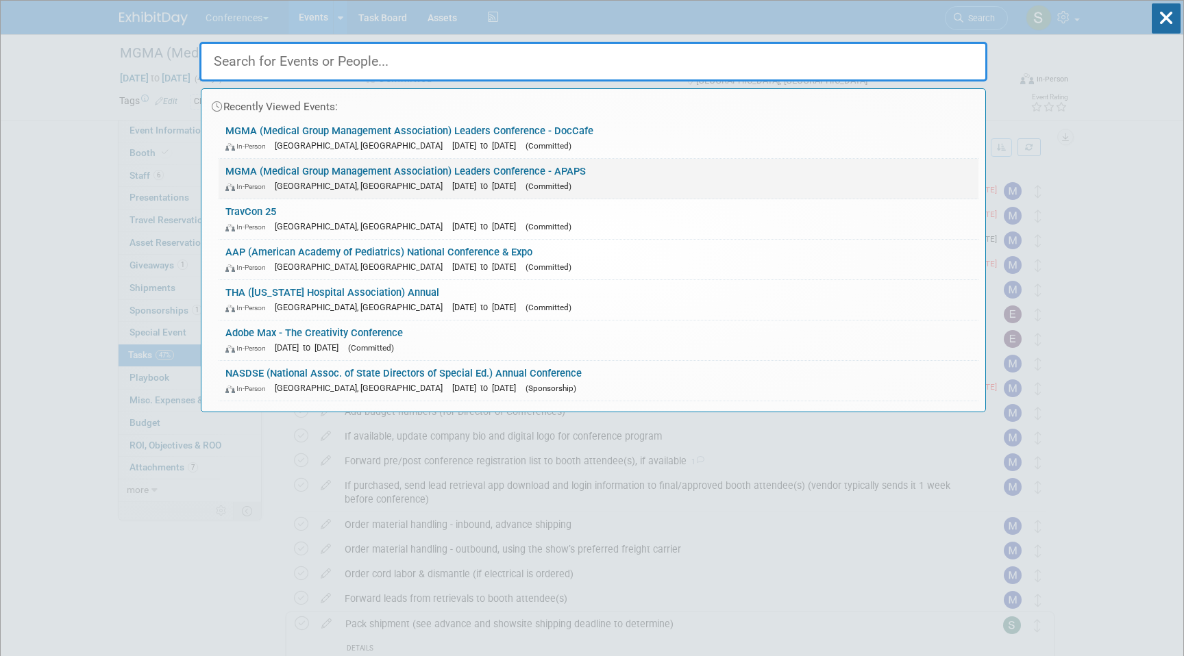
click at [440, 170] on link "MGMA (Medical Group Management Association) Leaders Conference - APAPS In-Perso…" at bounding box center [599, 179] width 760 height 40
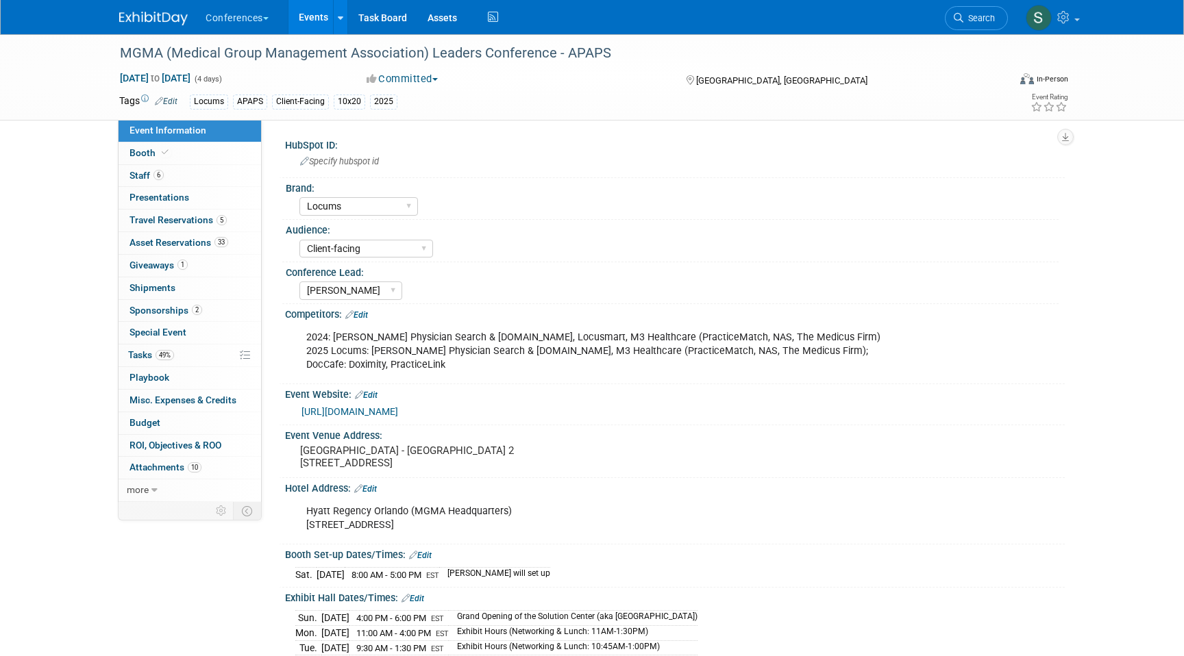
select select "Locums"
select select "Client-facing"
select select "[PERSON_NAME]"
click at [156, 356] on span "49%" at bounding box center [164, 355] width 18 height 10
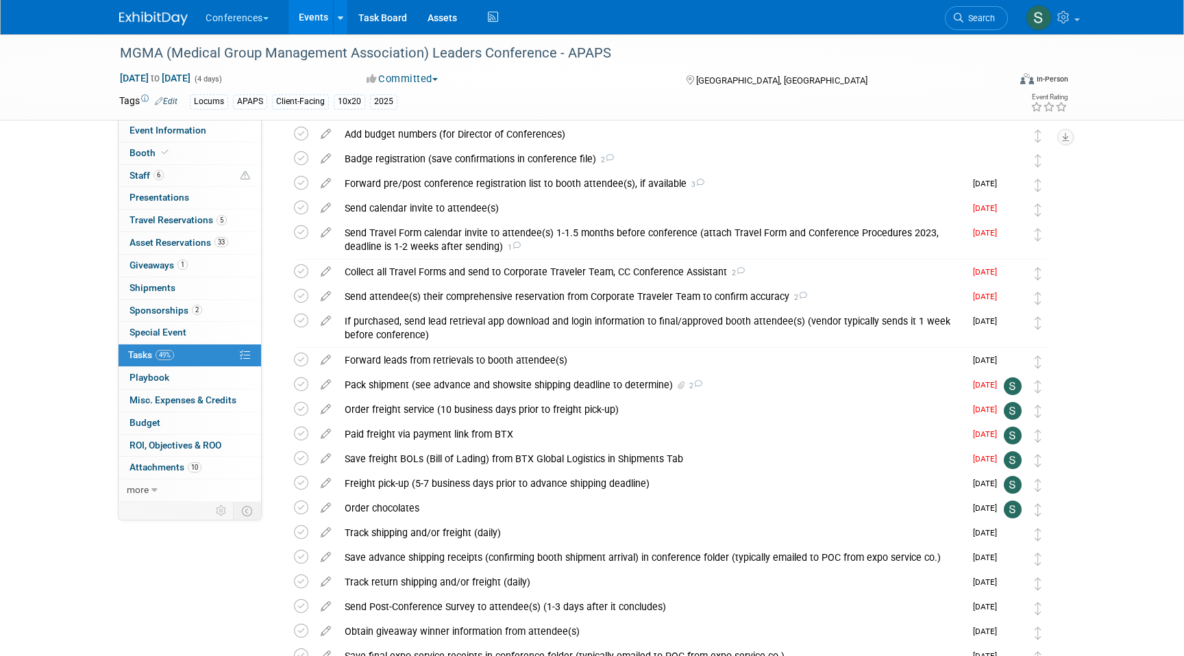
scroll to position [349, 0]
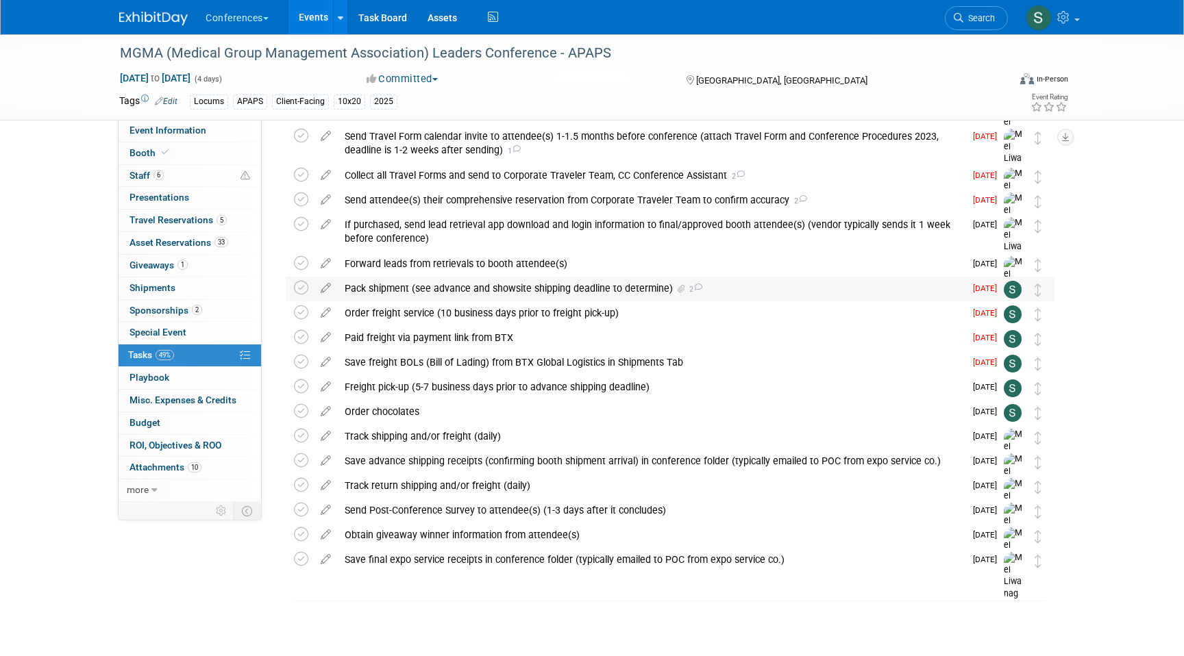
click at [485, 288] on div "Pack shipment (see advance and showsite shipping deadline to determine) 2" at bounding box center [651, 288] width 627 height 23
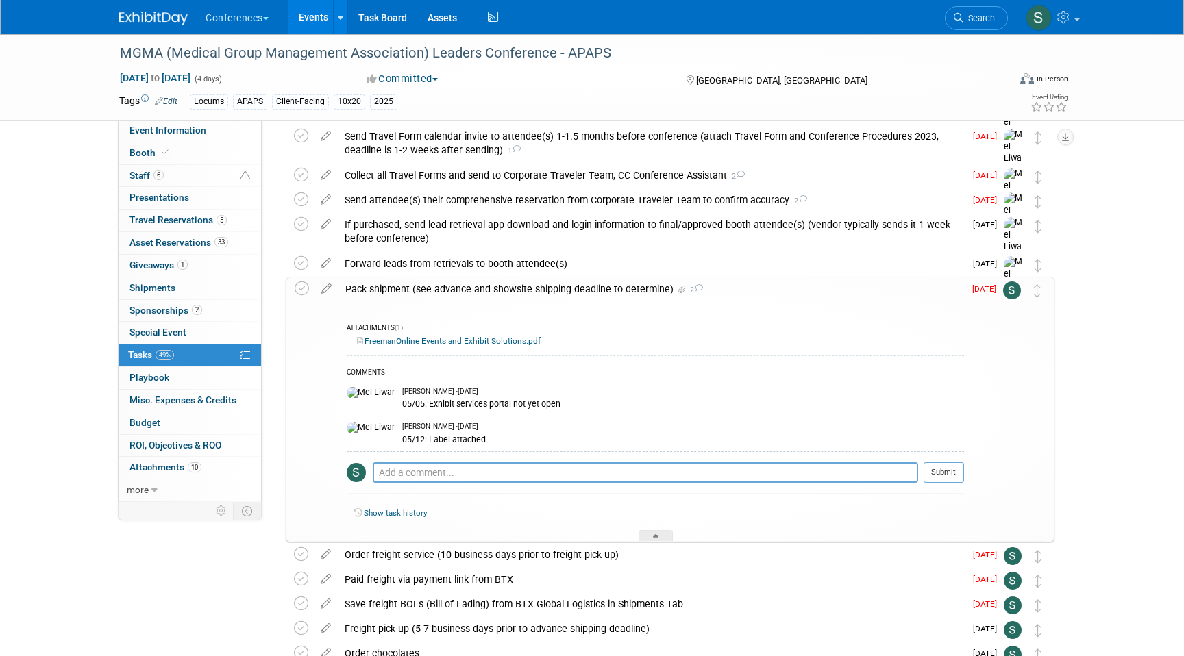
click at [442, 342] on link "FreemanOnline Events and Exhibit Solutions.pdf" at bounding box center [449, 341] width 184 height 10
click at [963, 15] on span "Search" at bounding box center [979, 18] width 32 height 10
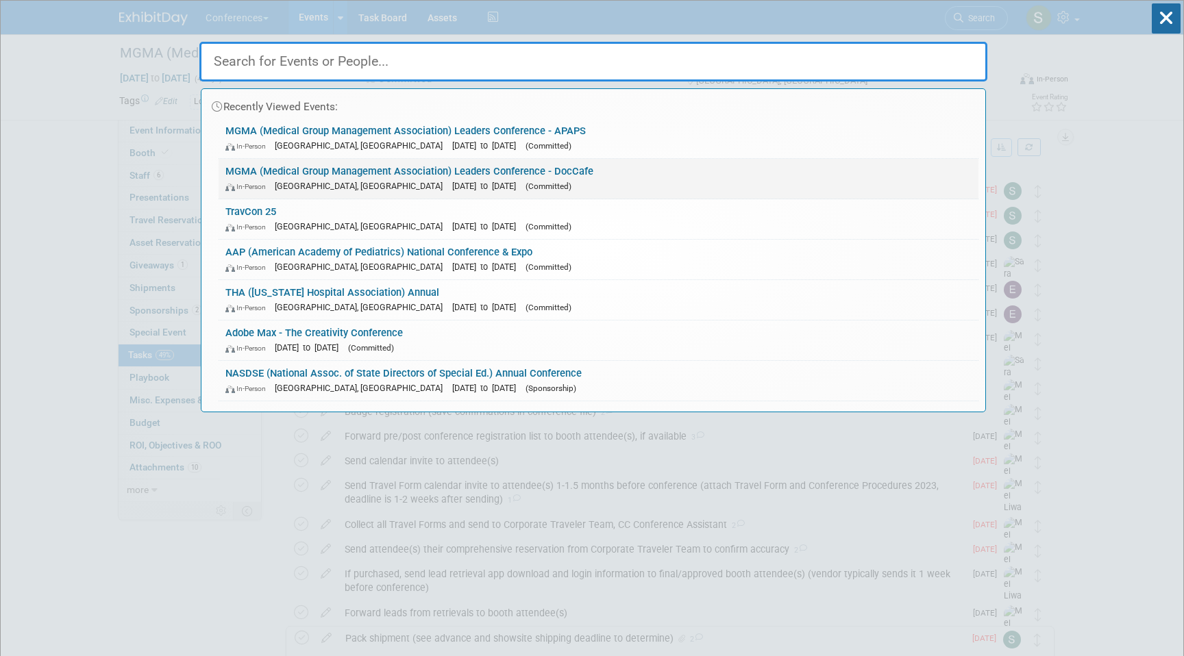
click at [728, 171] on link "MGMA (Medical Group Management Association) Leaders Conference - DocCafe In-Per…" at bounding box center [599, 179] width 760 height 40
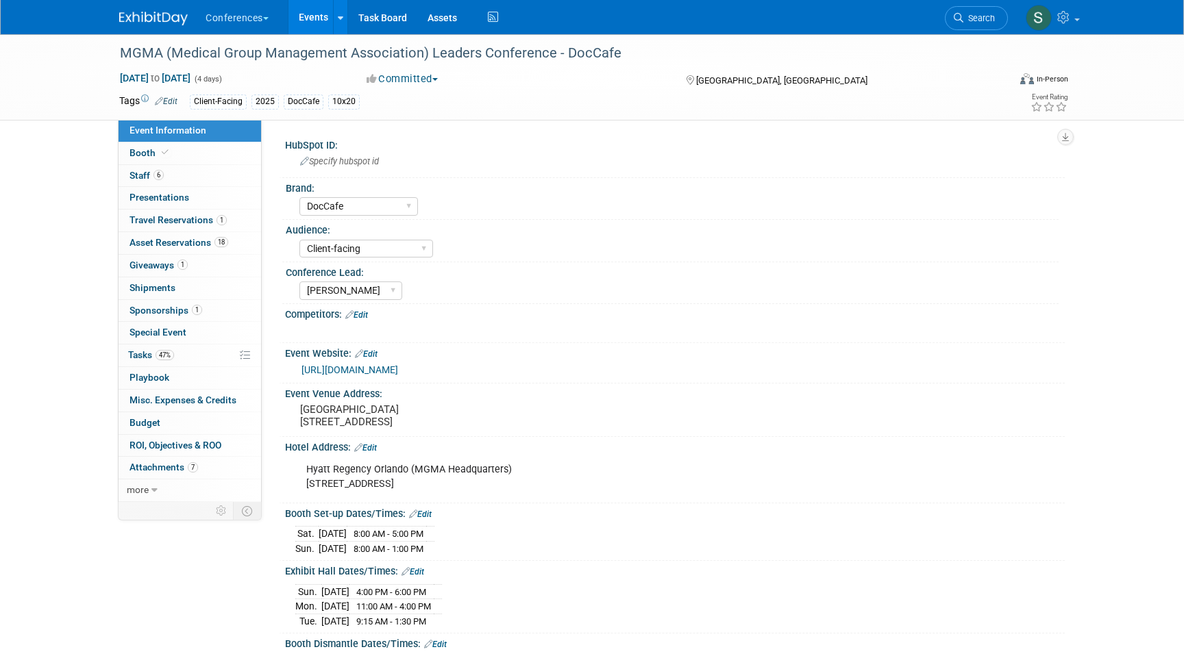
select select "DocCafe"
select select "Client-facing"
select select "[PERSON_NAME]"
click at [188, 155] on link "Booth" at bounding box center [189, 153] width 142 height 22
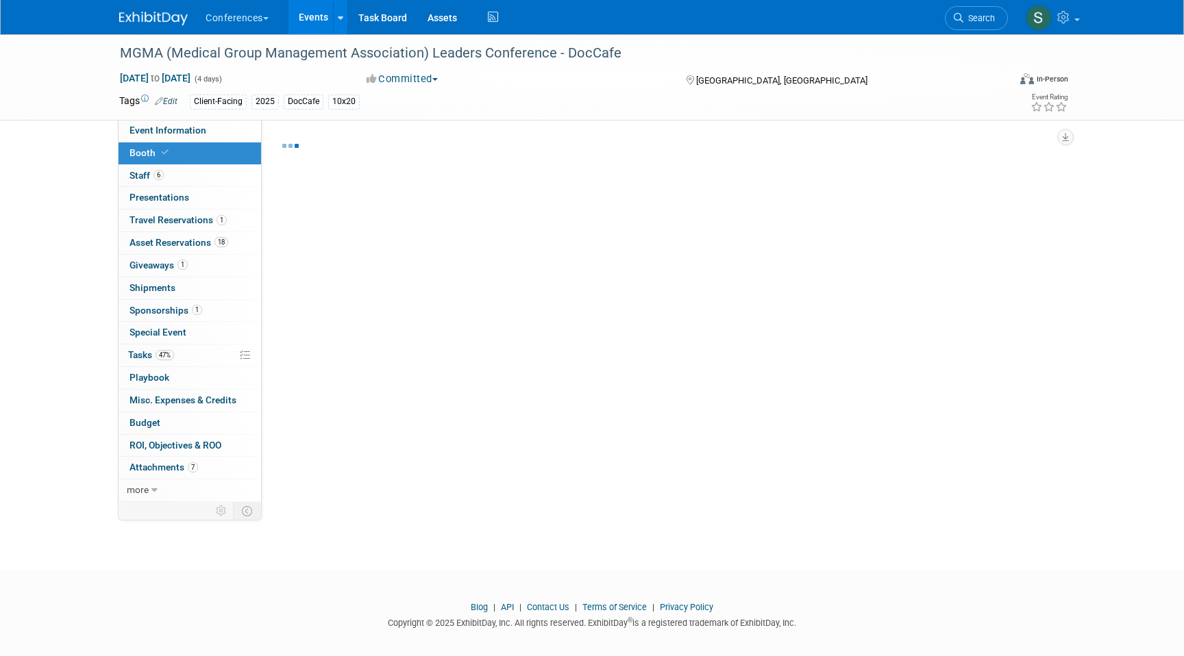
select select "10'x20'"
select select "Yes"
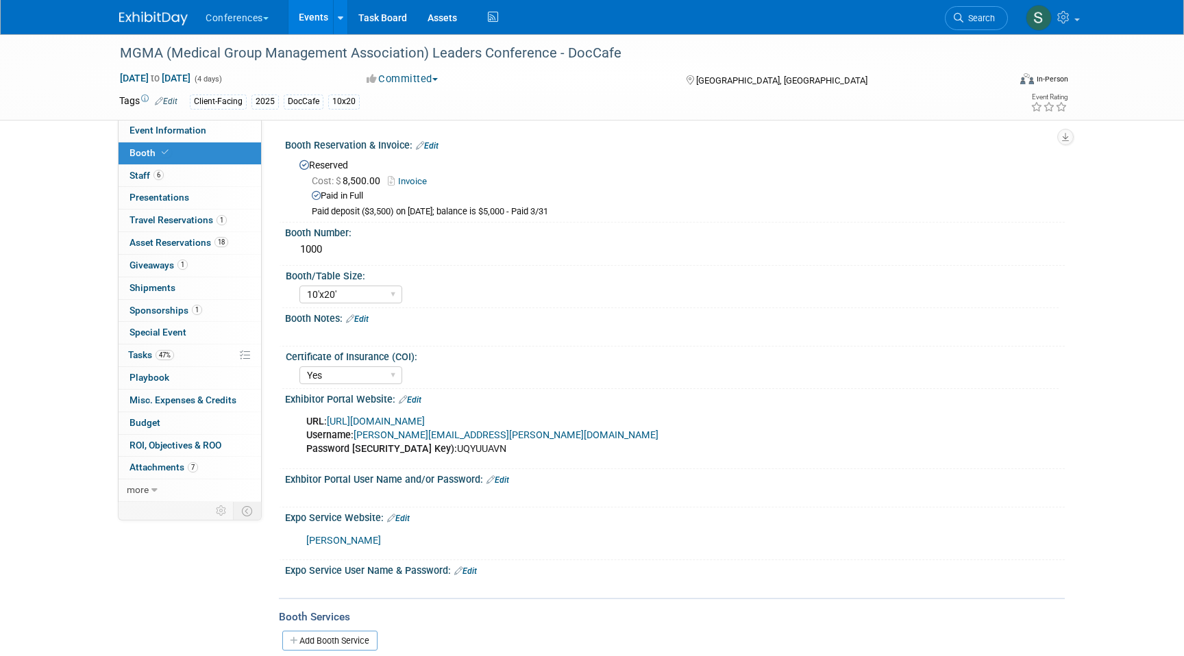
scroll to position [16, 0]
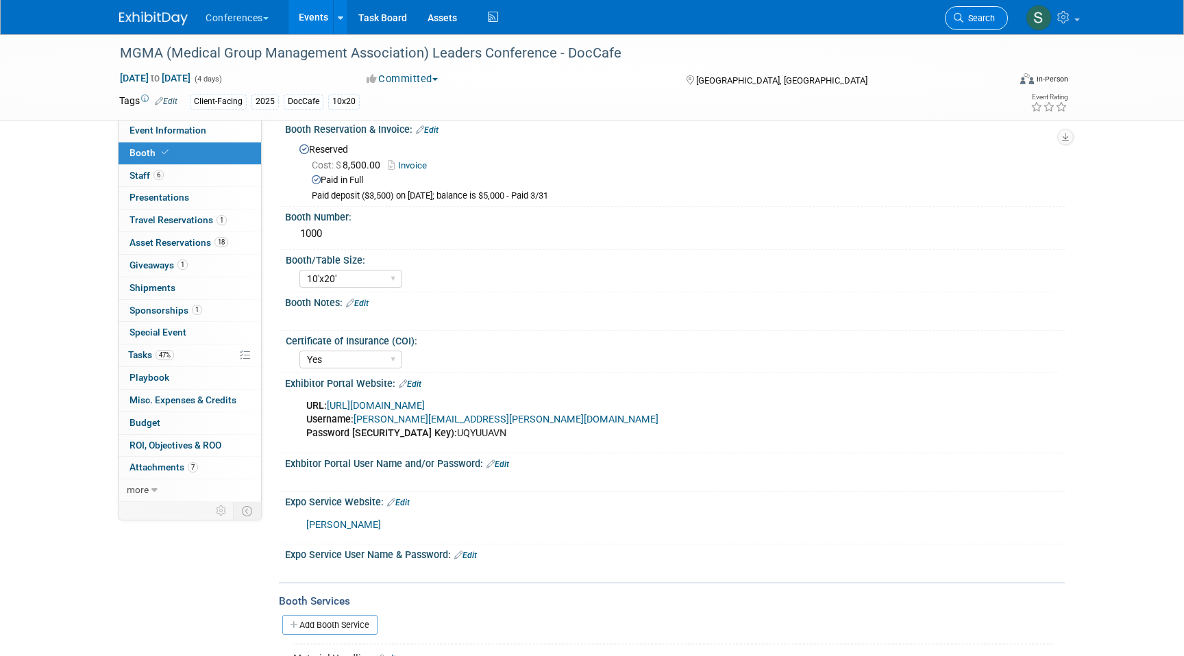
click at [989, 13] on span "Search" at bounding box center [979, 18] width 32 height 10
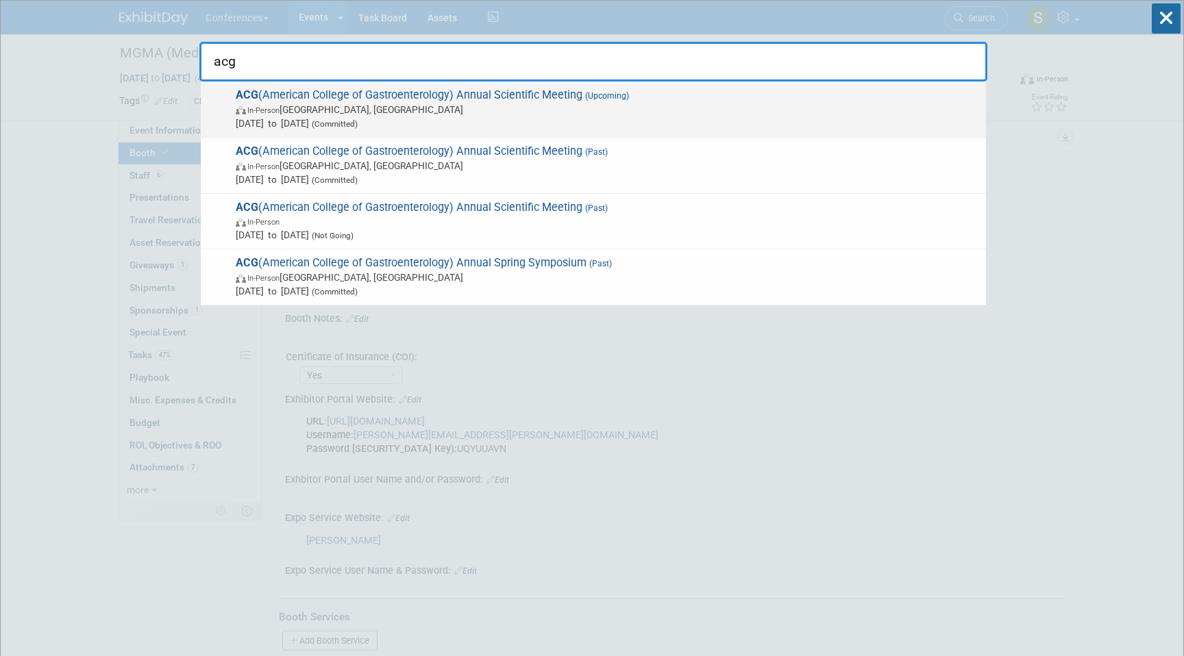
type input "acg"
click at [409, 116] on span "[DATE] to [DATE] (Committed)" at bounding box center [607, 123] width 743 height 14
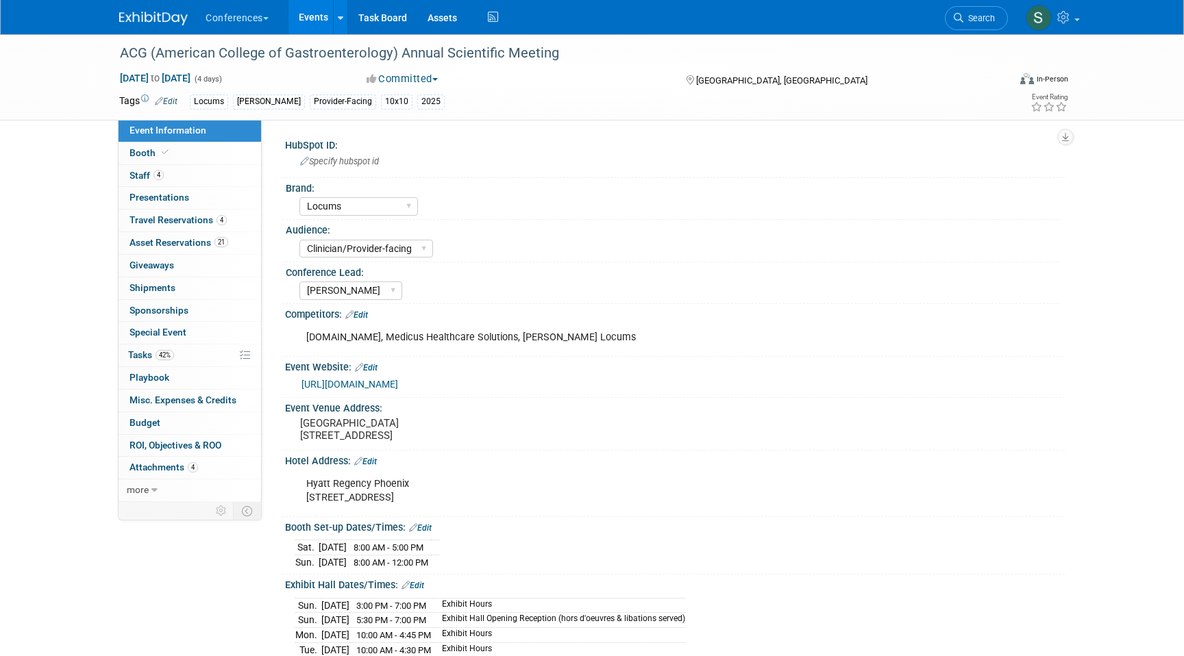
select select "Locums"
select select "Clinician/Provider-facing"
select select "[PERSON_NAME]"
click at [178, 351] on link "42% Tasks 42%" at bounding box center [189, 356] width 142 height 22
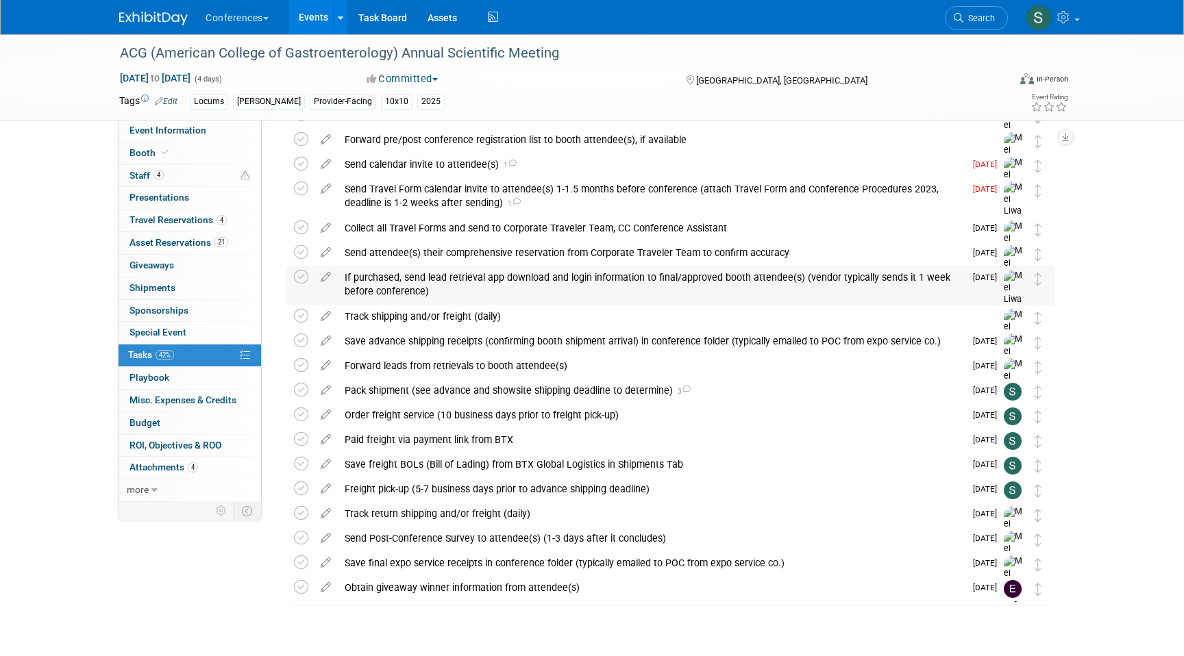
scroll to position [158, 0]
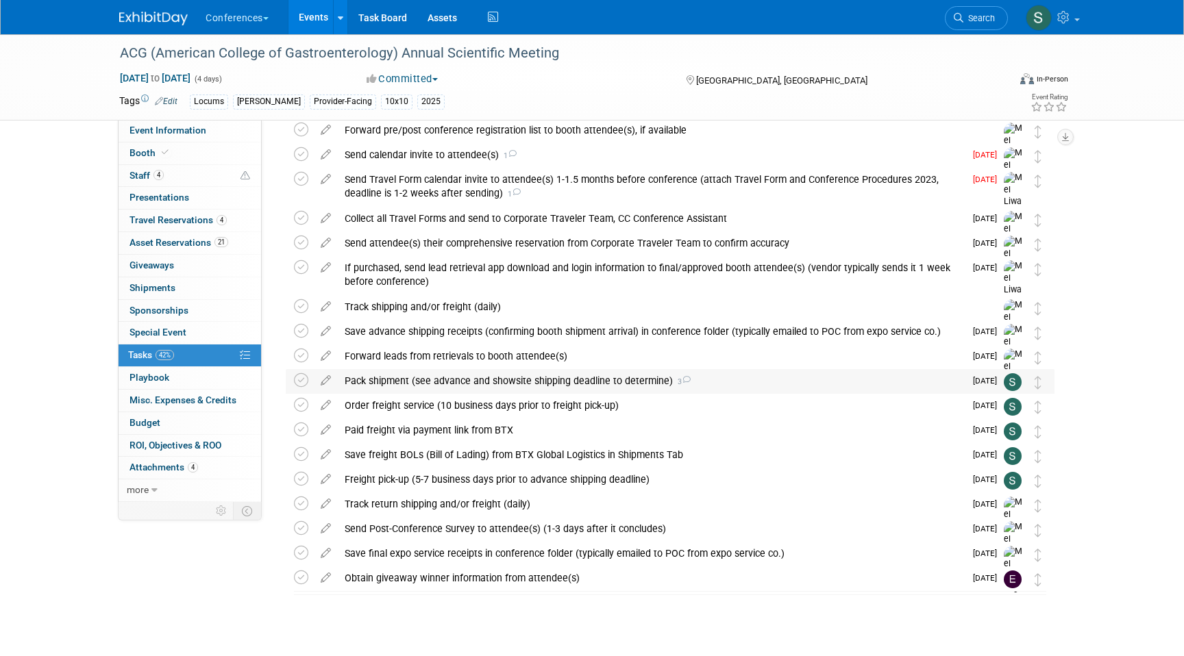
click at [501, 386] on div "Pack shipment (see advance and showsite shipping deadline to determine) 3" at bounding box center [651, 380] width 627 height 23
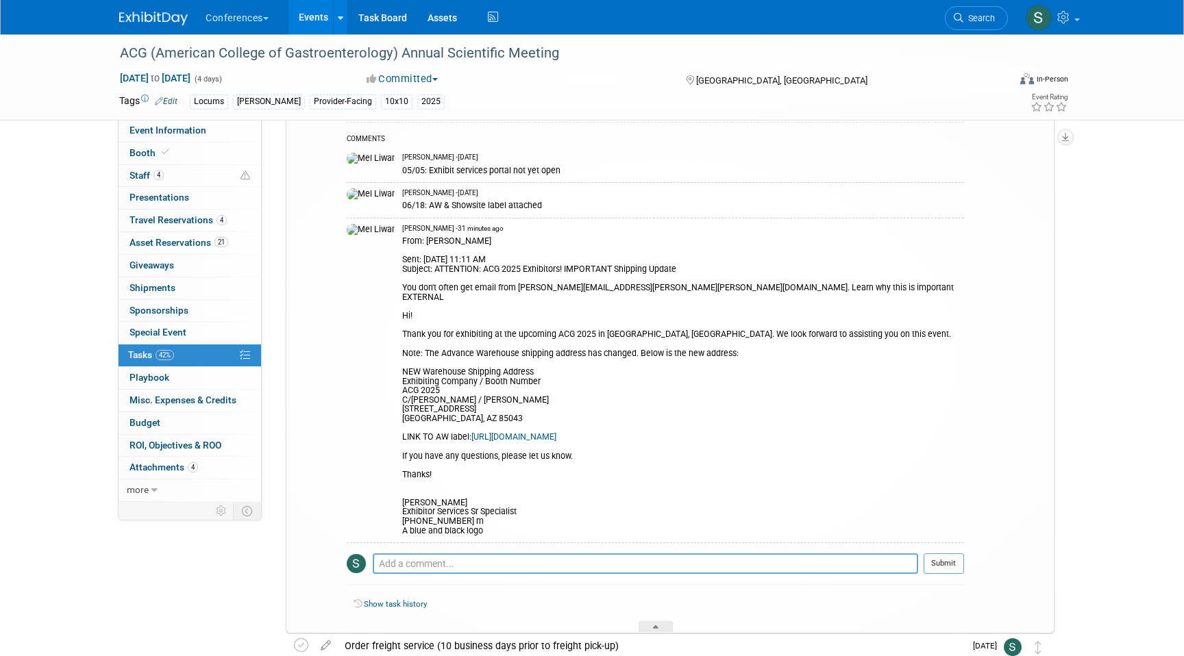
scroll to position [460, 0]
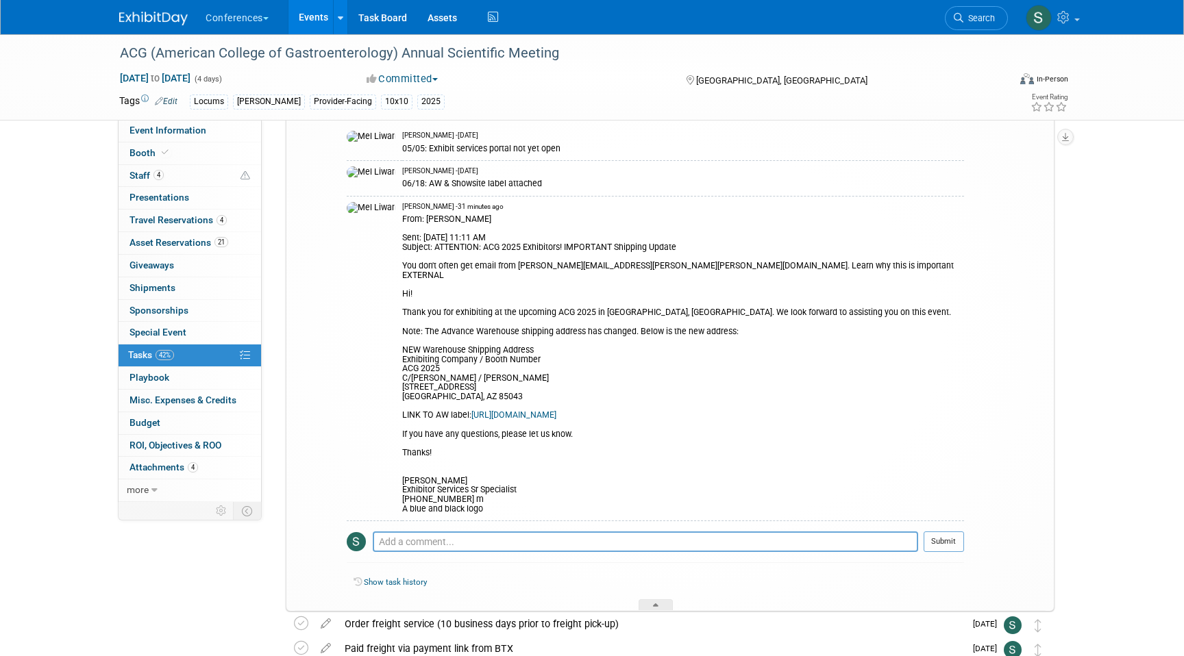
click at [471, 414] on link "https://www.freemanco.com/documents/shipping-labels-warehouse?showId=537429&ven…" at bounding box center [513, 415] width 85 height 10
click at [975, 26] on link "Search" at bounding box center [976, 18] width 63 height 24
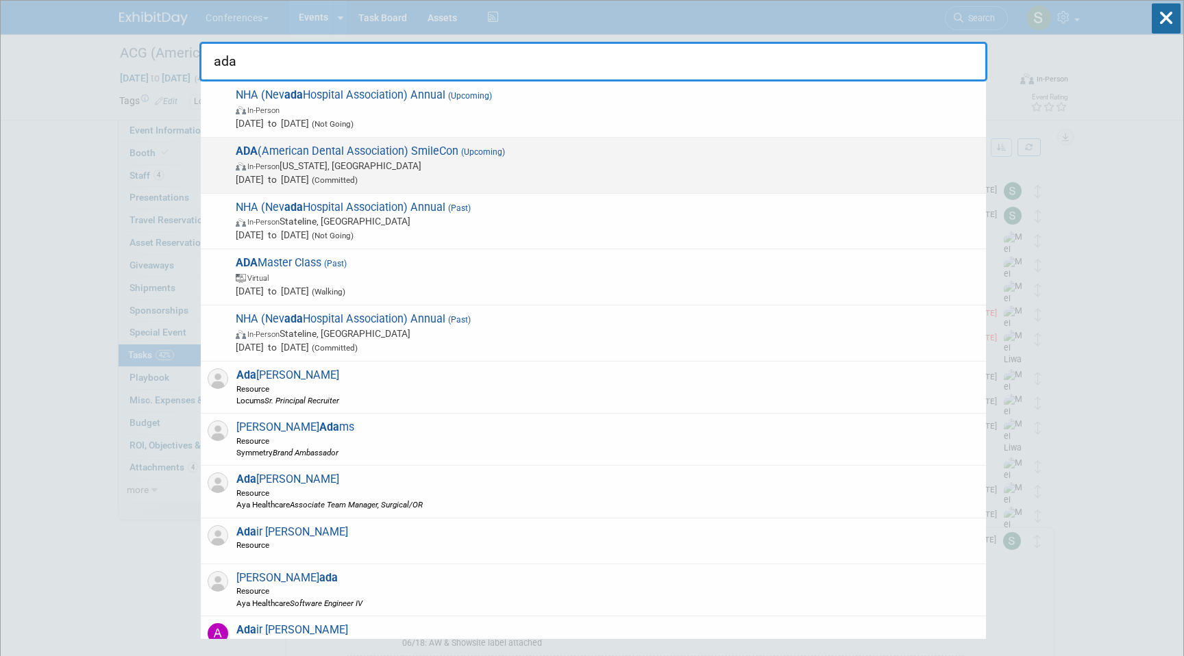
type input "ada"
click at [430, 173] on span "Oct 22, 2025 to Oct 25, 2025 (Committed)" at bounding box center [607, 180] width 743 height 14
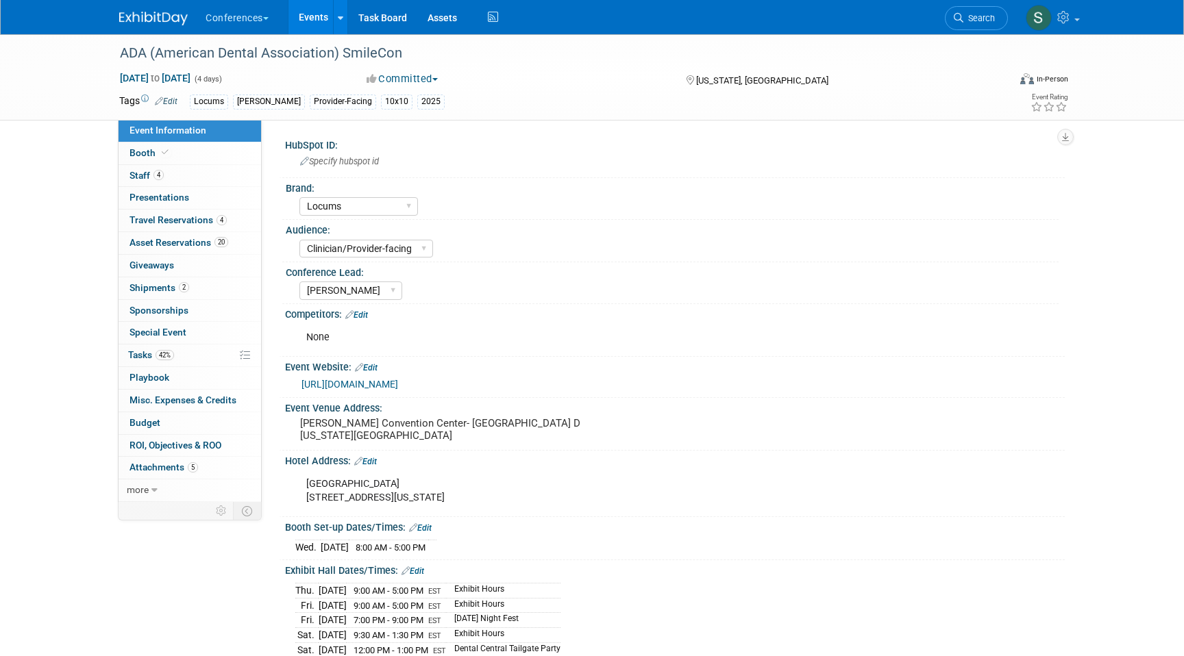
select select "Locums"
select select "Clinician/Provider-facing"
select select "[PERSON_NAME]"
click at [209, 357] on link "42% Tasks 42%" at bounding box center [189, 356] width 142 height 22
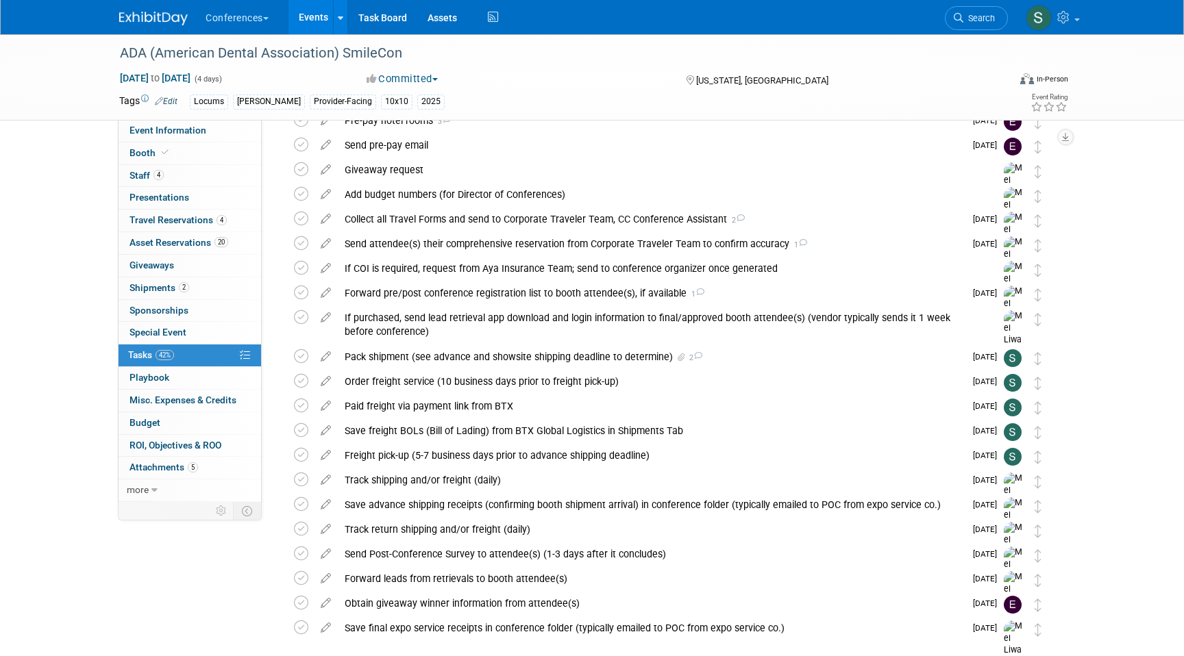
scroll to position [108, 0]
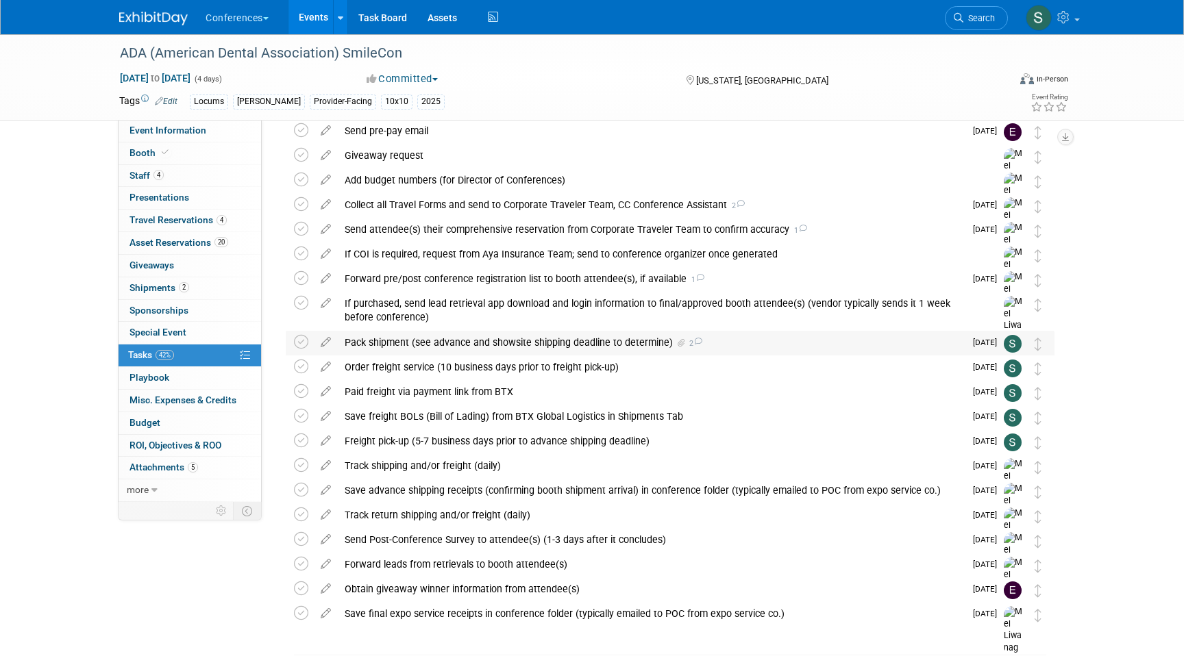
click at [421, 348] on div "Pack shipment (see advance and showsite shipping deadline to determine) 2" at bounding box center [651, 342] width 627 height 23
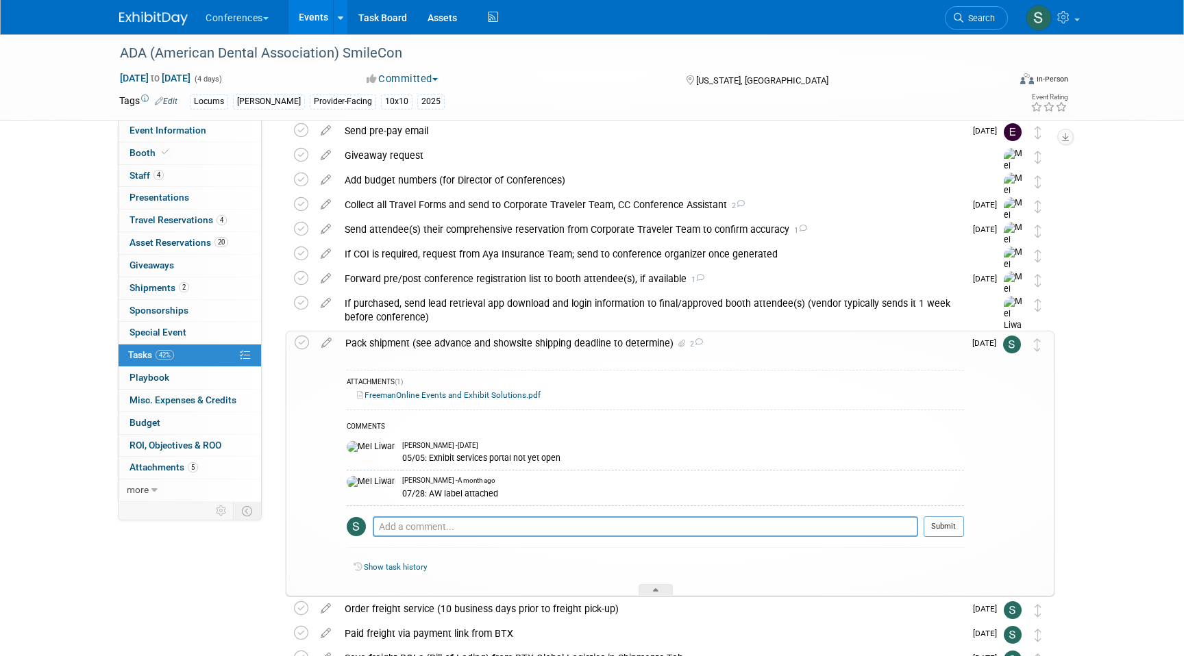
click at [410, 397] on link "FreemanOnline Events and Exhibit Solutions.pdf" at bounding box center [449, 395] width 184 height 10
click at [979, 16] on span "Search" at bounding box center [979, 18] width 32 height 10
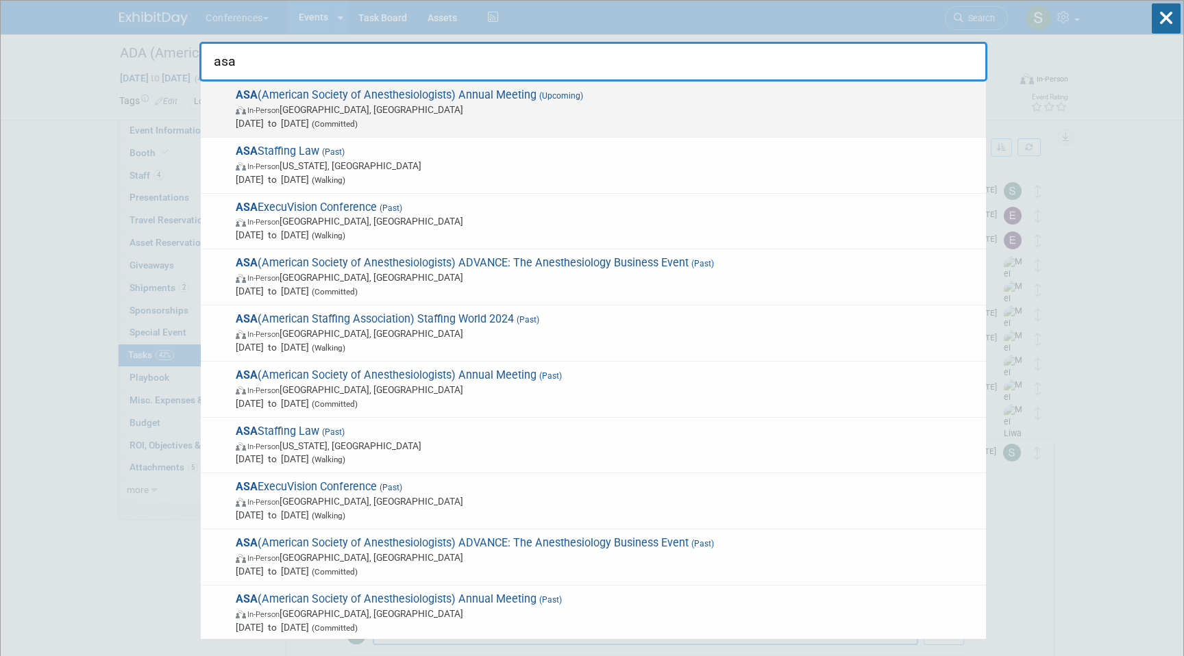
type input "asa"
click at [495, 108] on span "In-Person San Antonio, TX" at bounding box center [607, 110] width 743 height 14
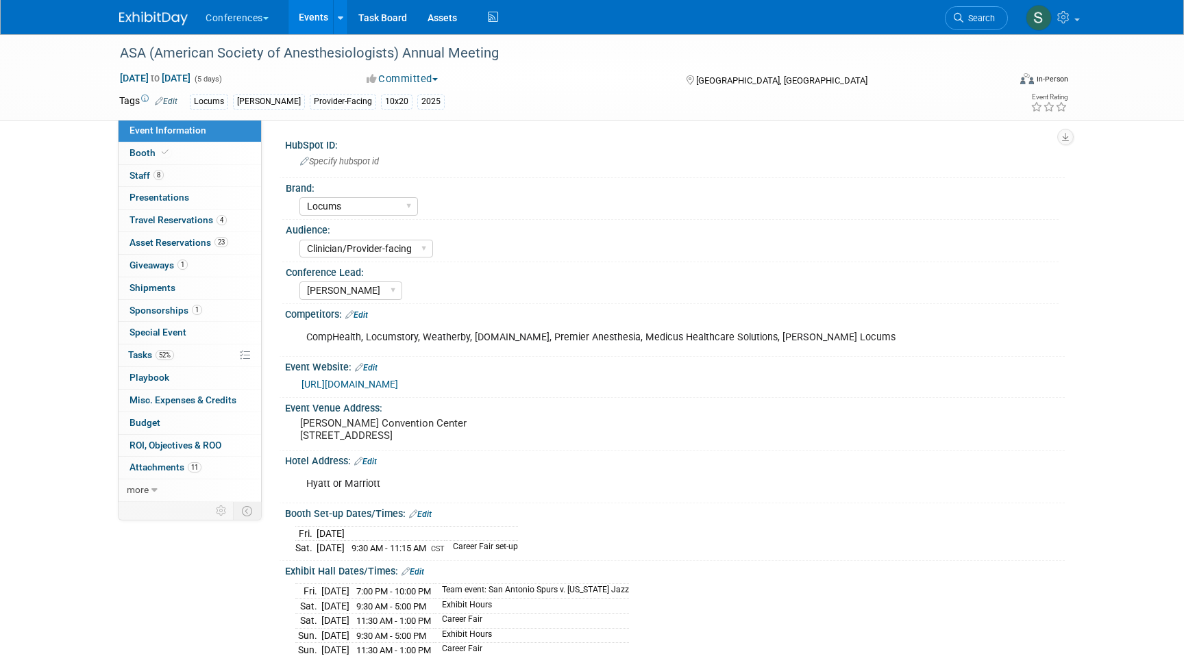
select select "Locums"
select select "Clinician/Provider-facing"
select select "[PERSON_NAME]"
click at [175, 356] on link "52% Tasks 52%" at bounding box center [189, 356] width 142 height 22
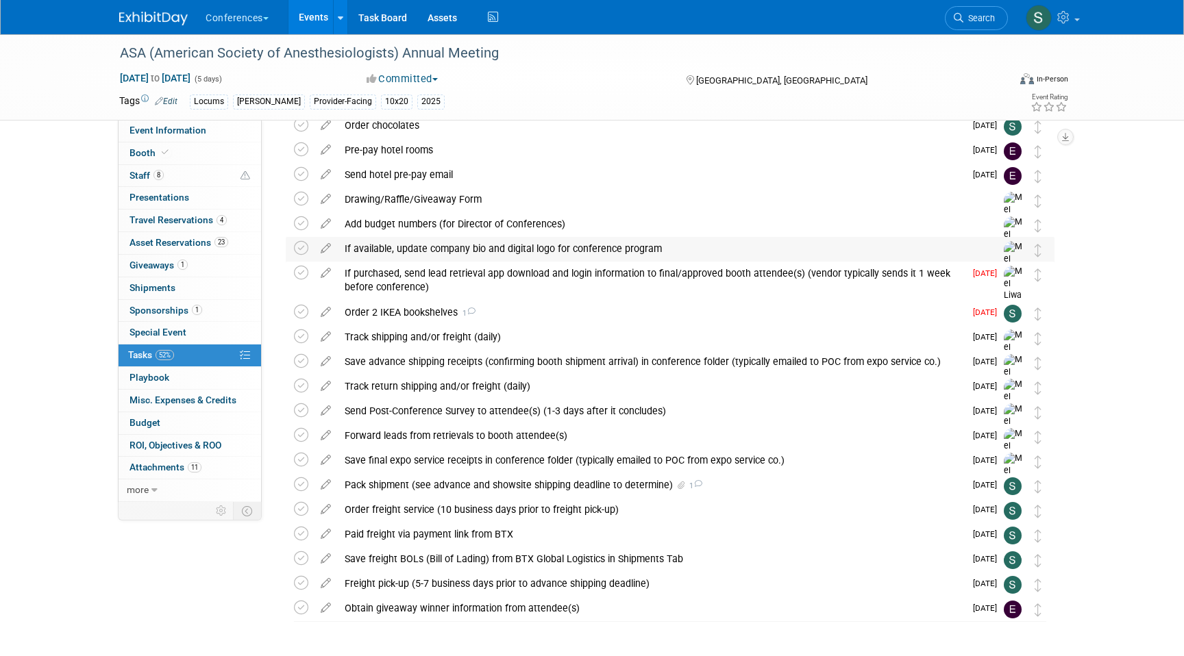
scroll to position [176, 0]
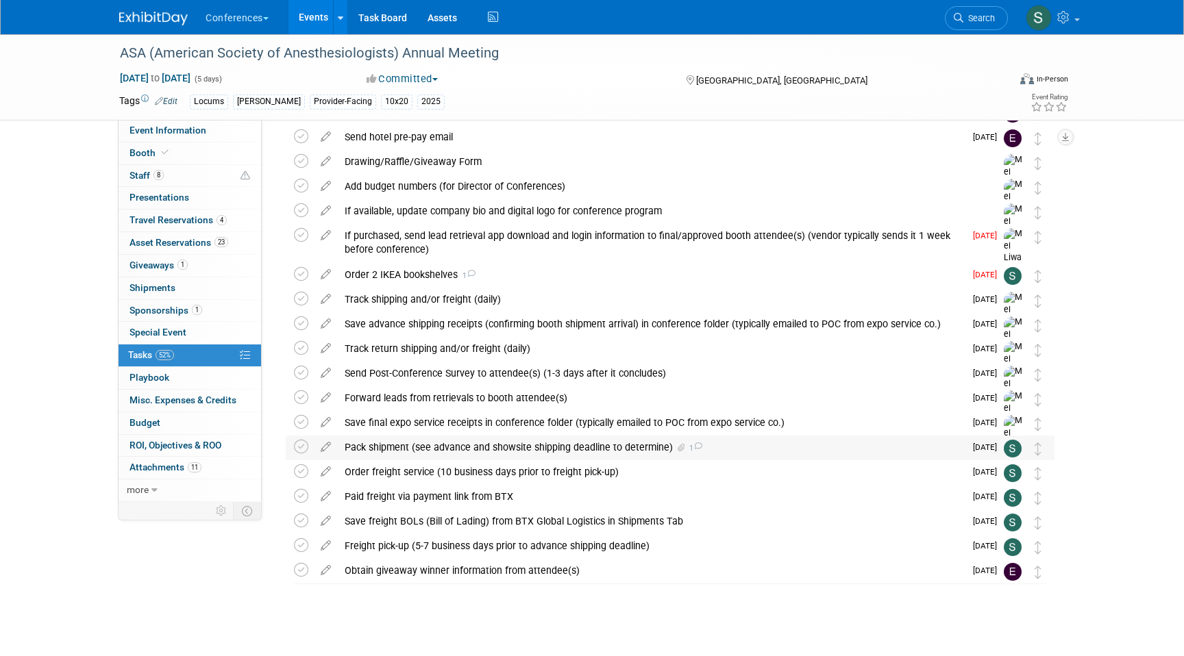
click at [441, 447] on div "Pack shipment (see advance and showsite shipping deadline to determine) 1" at bounding box center [651, 447] width 627 height 23
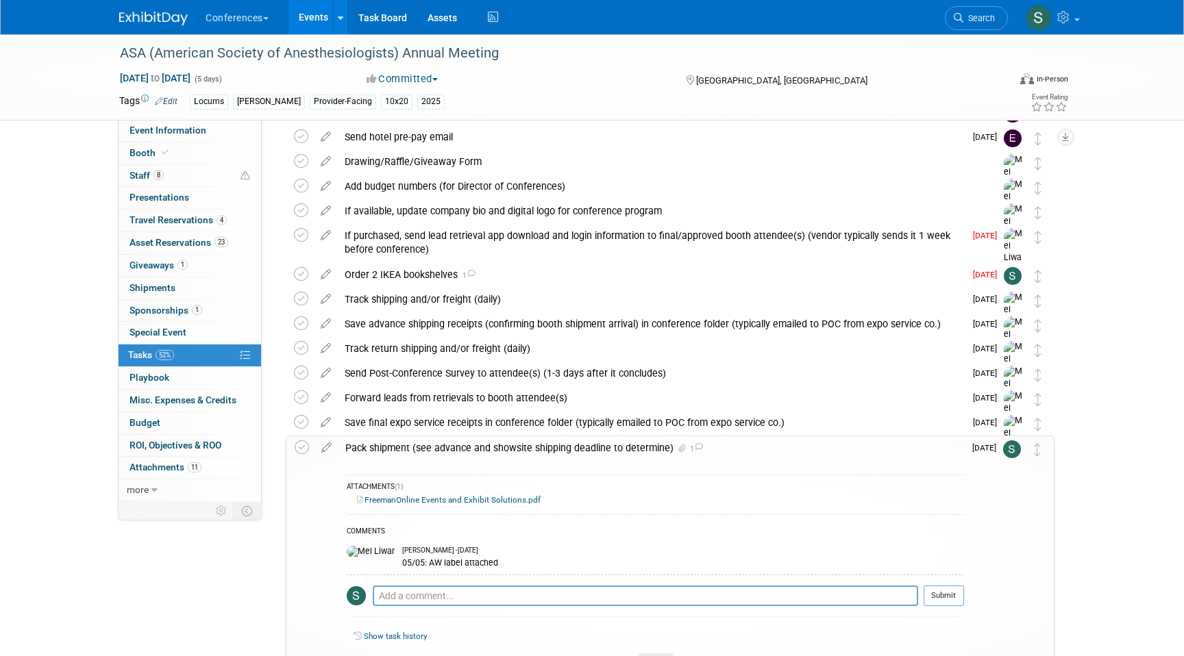
click at [416, 498] on link "FreemanOnline Events and Exhibit Solutions.pdf" at bounding box center [449, 500] width 184 height 10
click at [312, 23] on link "Events" at bounding box center [313, 17] width 50 height 34
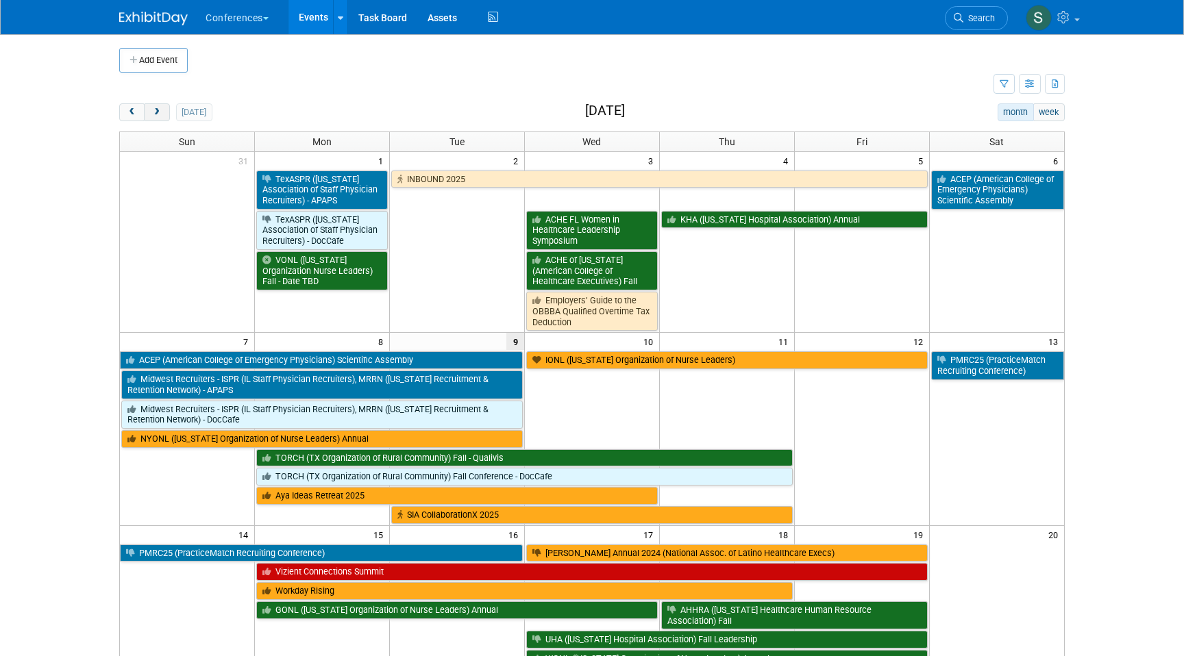
click at [160, 112] on span "next" at bounding box center [156, 112] width 10 height 9
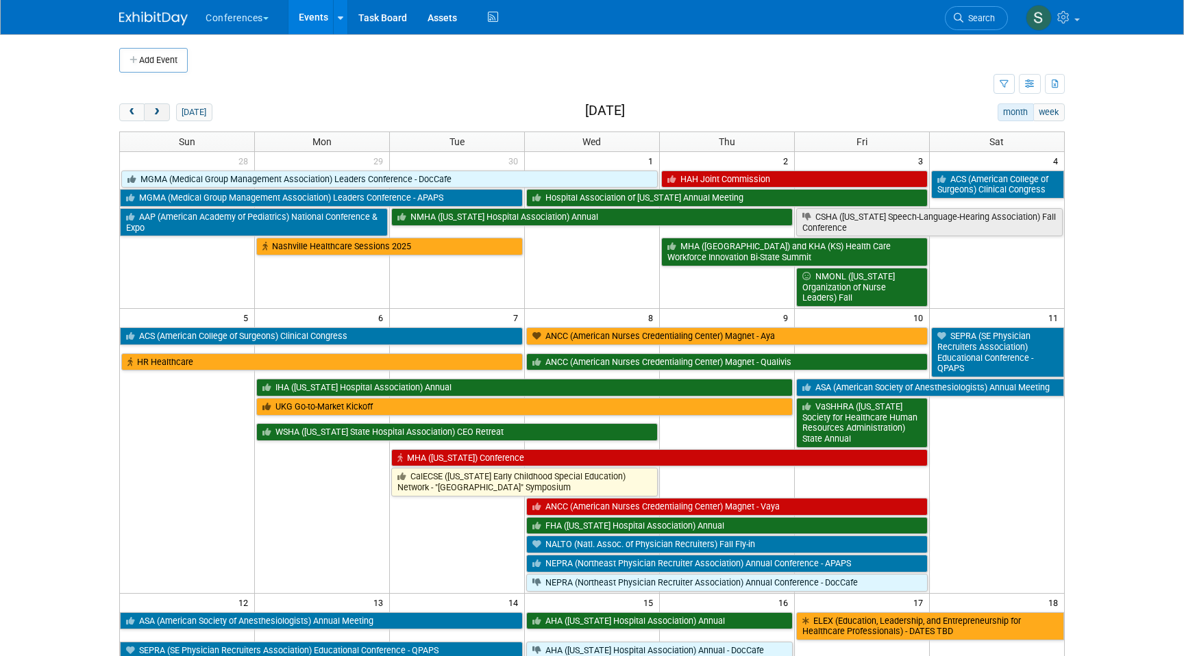
click at [158, 114] on span "next" at bounding box center [156, 112] width 10 height 9
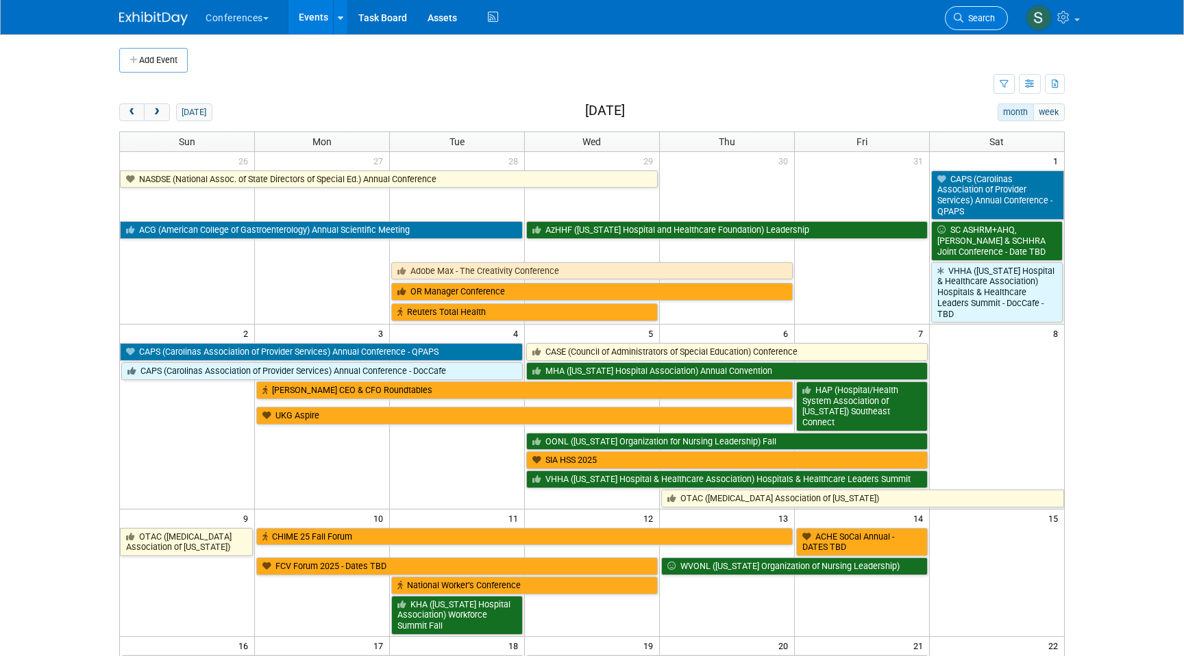
click at [992, 16] on span "Search" at bounding box center [979, 18] width 32 height 10
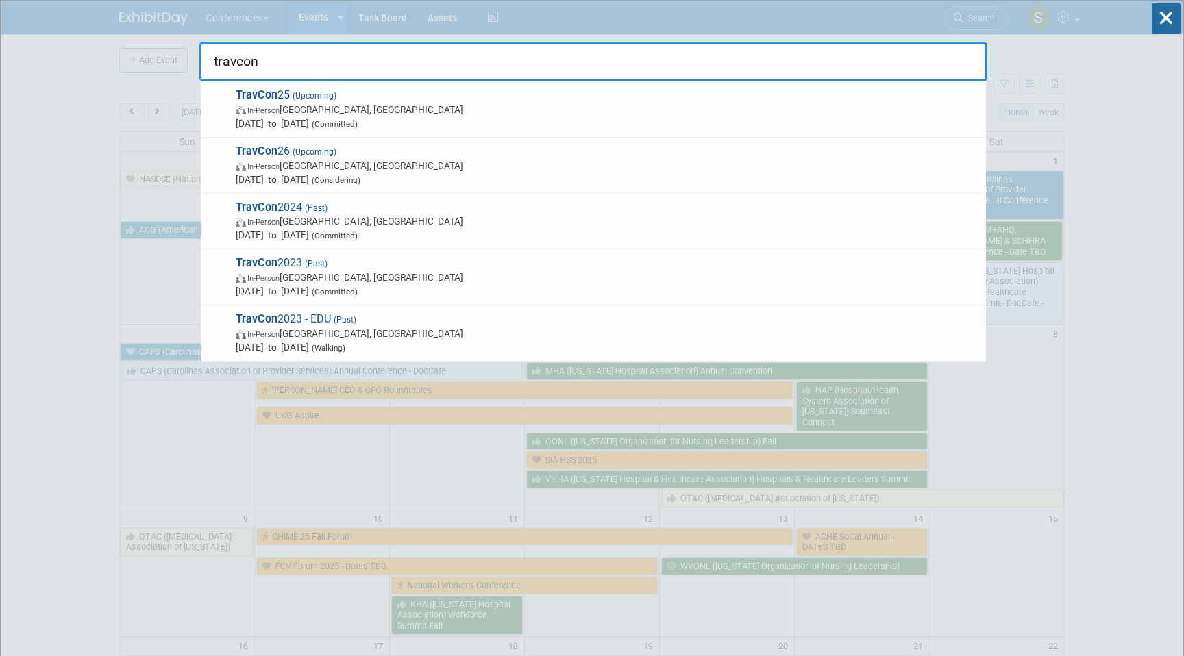
type input "travcon"
click at [458, 124] on span "[DATE] to [DATE] (Committed)" at bounding box center [607, 123] width 743 height 14
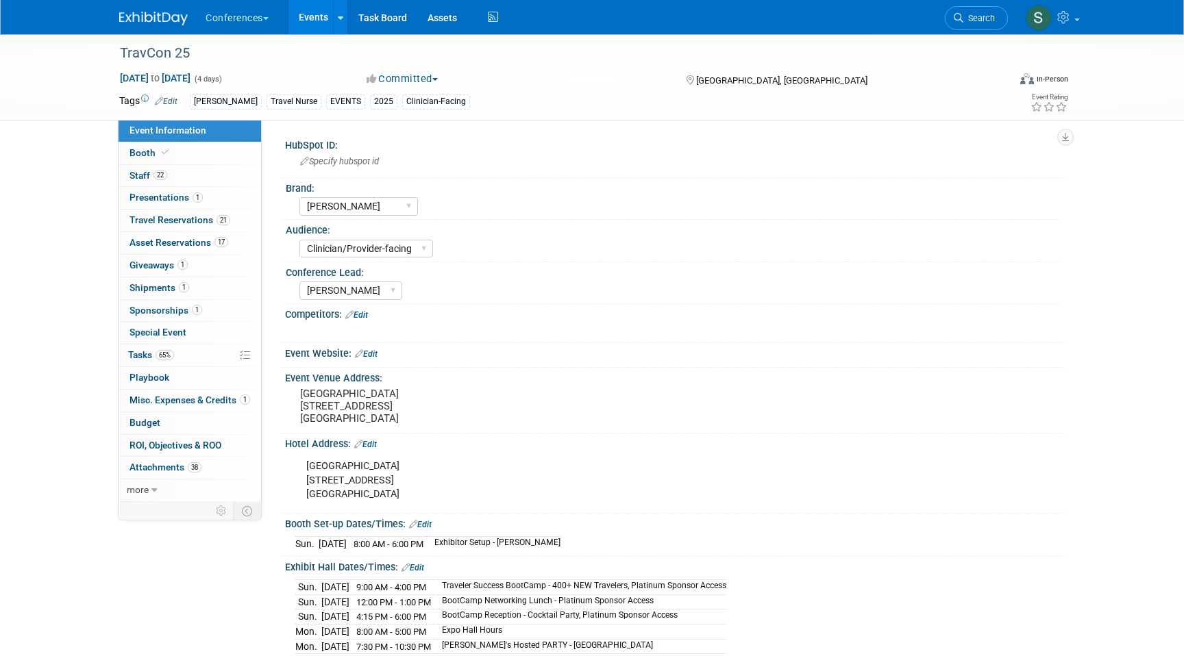
select select "[PERSON_NAME]"
select select "Clinician/Provider-facing"
select select "[PERSON_NAME]"
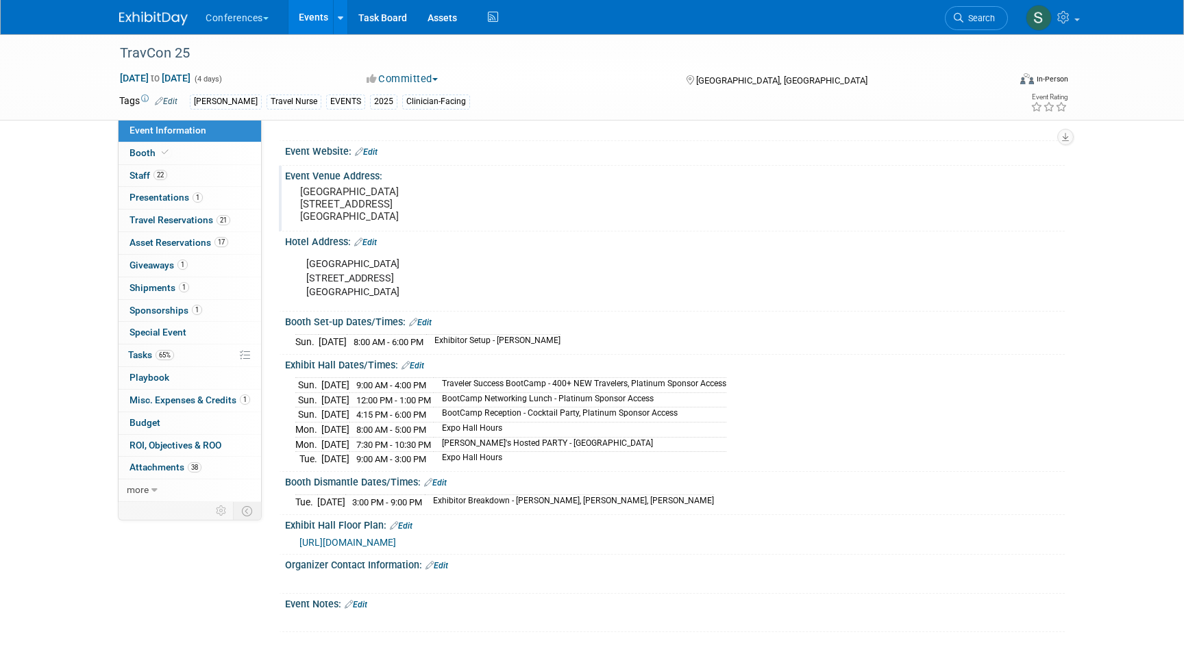
scroll to position [203, 0]
click at [169, 151] on span at bounding box center [165, 152] width 12 height 10
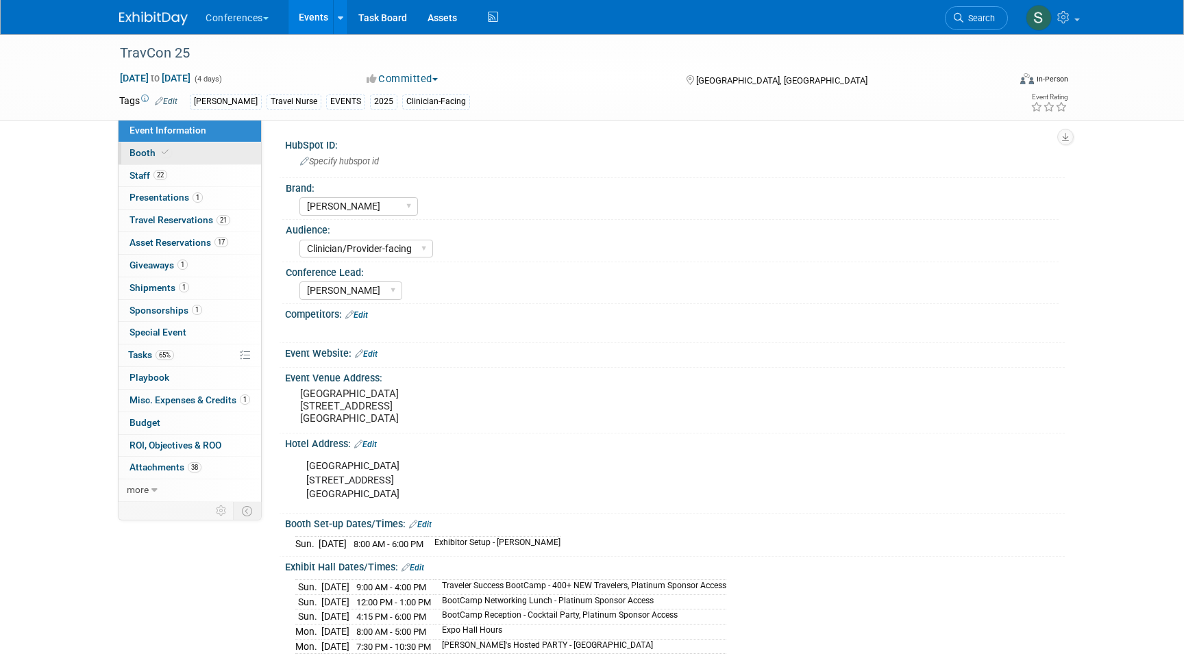
select select "20'x20'"
select select "Yes"
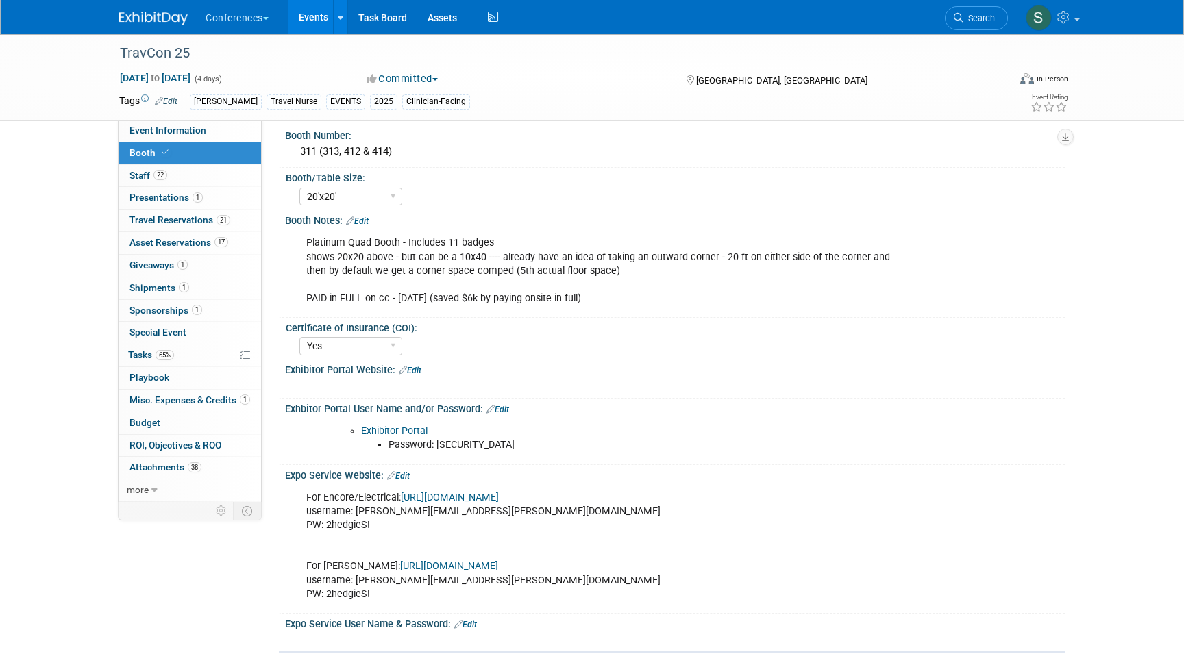
scroll to position [77, 0]
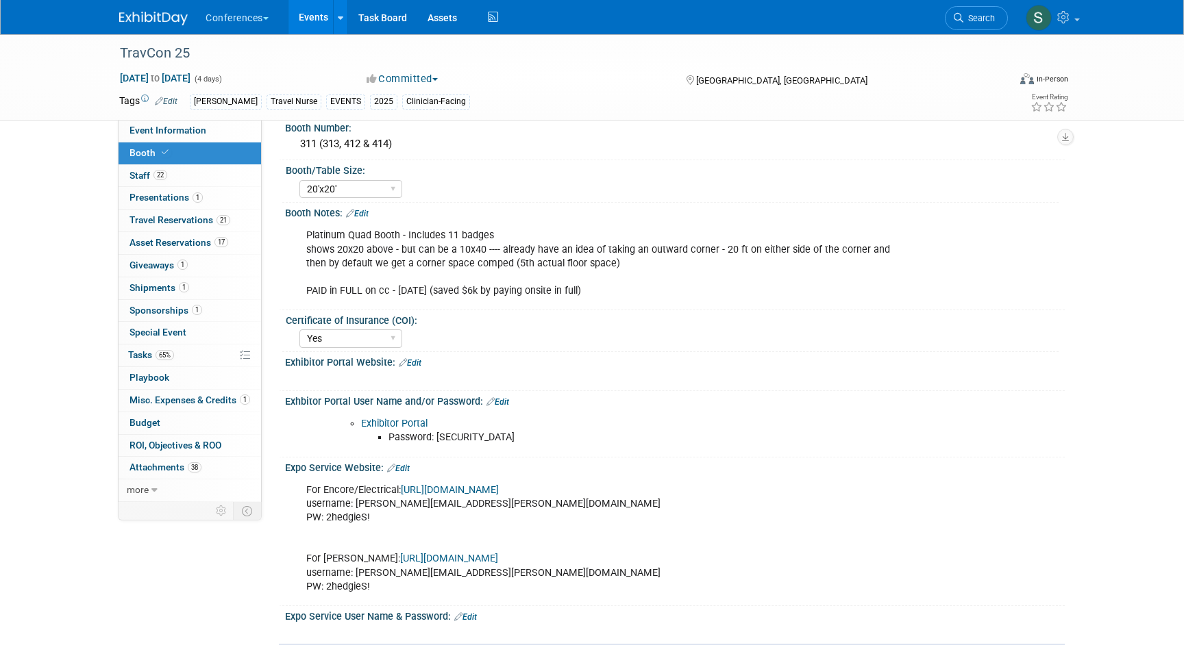
click at [416, 424] on link "Exhibitor Portal" at bounding box center [394, 424] width 66 height 12
click at [988, 19] on span "Search" at bounding box center [979, 18] width 32 height 10
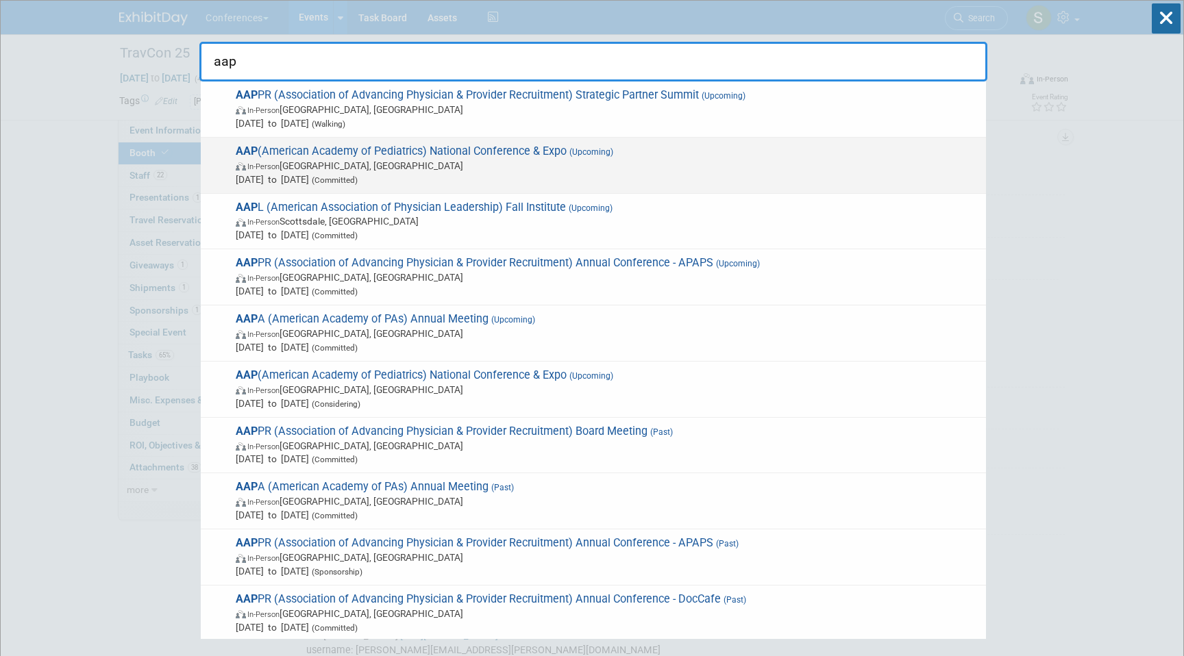
type input "aap"
click at [487, 180] on span "Sep 26, 2025 to Sep 29, 2025 (Committed)" at bounding box center [607, 180] width 743 height 14
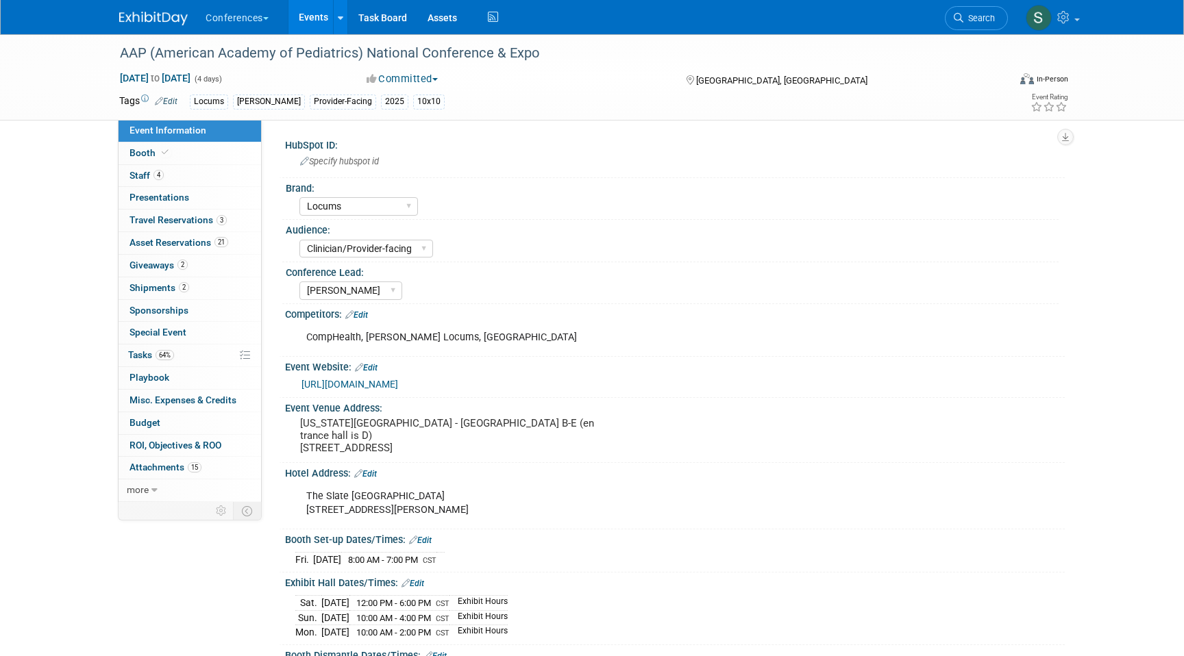
select select "Locums"
select select "Clinician/Provider-facing"
select select "[PERSON_NAME]"
click at [203, 220] on span "Travel Reservations 3" at bounding box center [177, 219] width 97 height 11
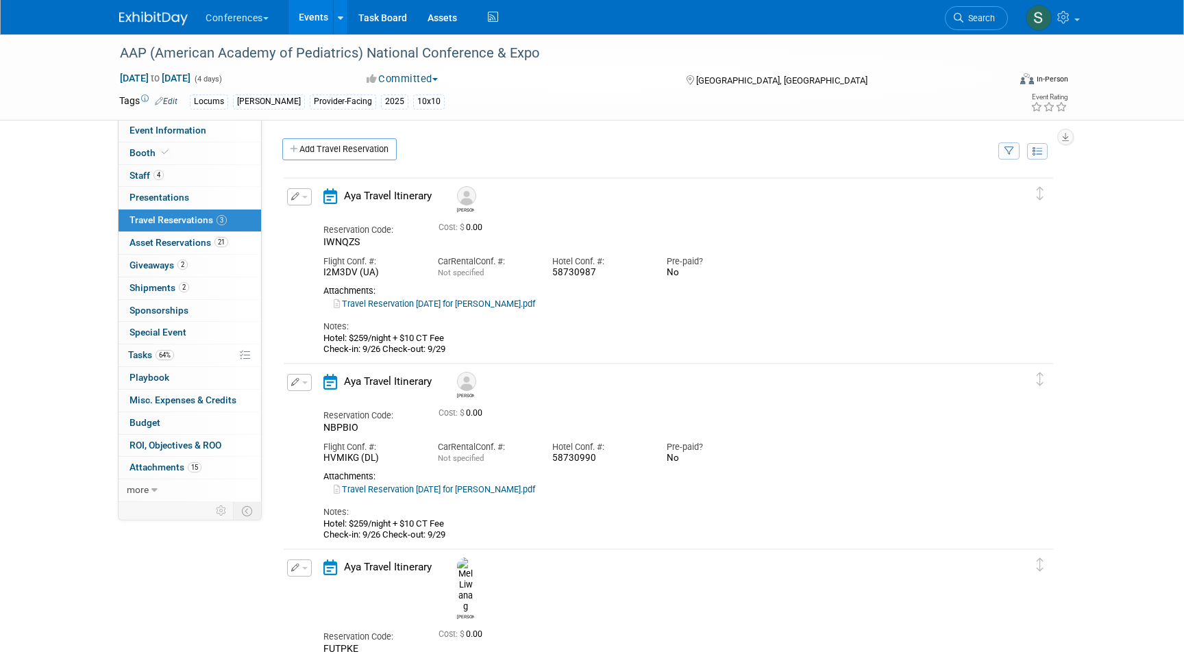
scroll to position [101, 0]
